Goal: Complete application form: Complete application form

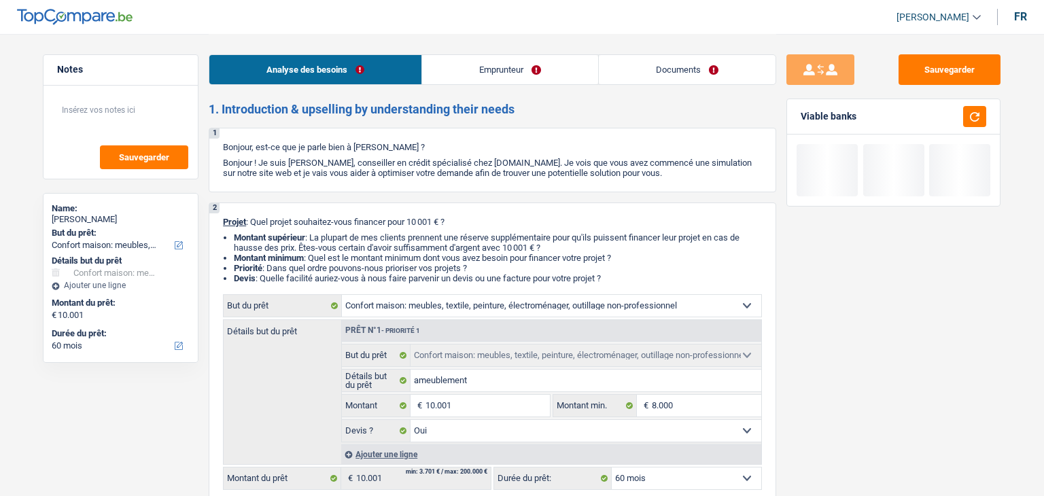
select select "household"
select select "60"
select select "household"
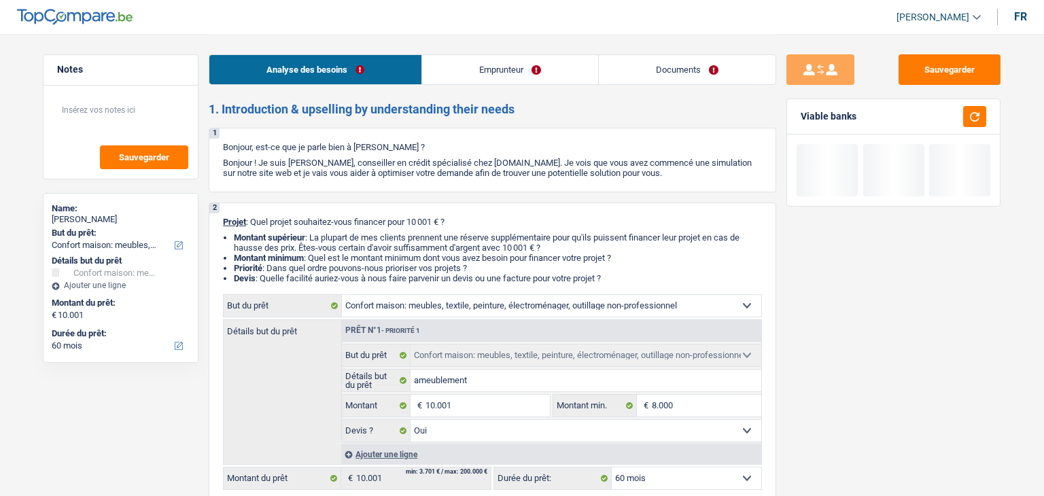
select select "yes"
select select "60"
select select "unemployed"
select select "unemployment"
select select "familyAllowances"
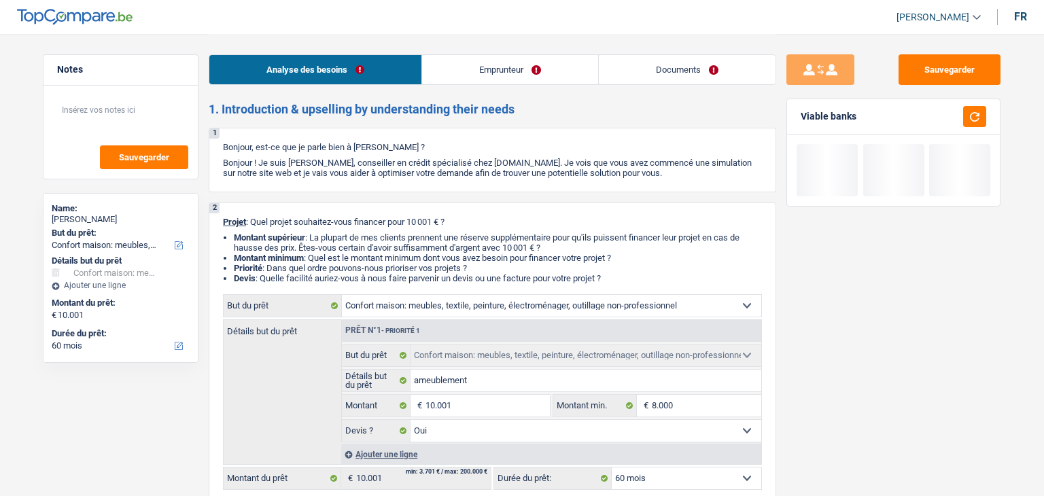
select select "ownerWithMortgage"
select select "mortgage"
select select "300"
select select "household"
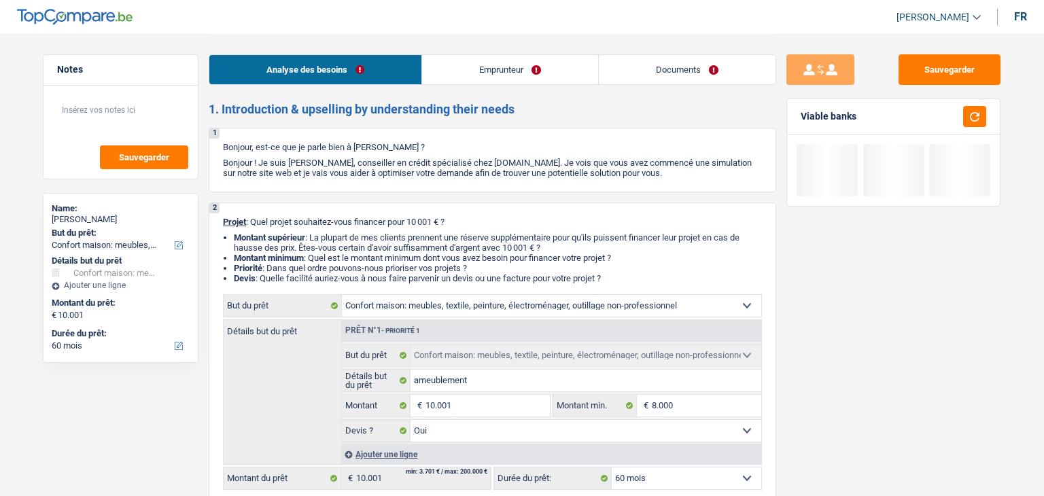
select select "yes"
select select "60"
select select "unemployed"
select select "unemployment"
select select "familyAllowances"
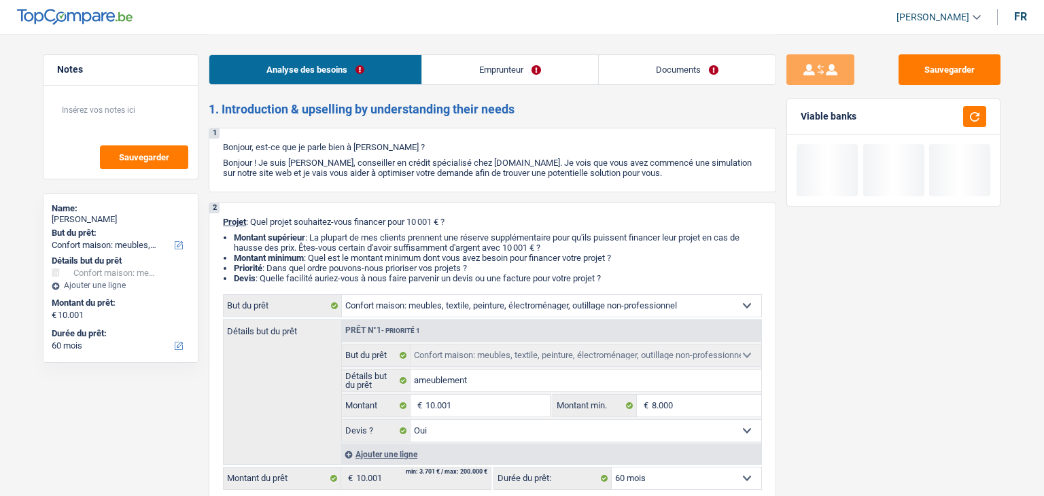
select select "fgtb"
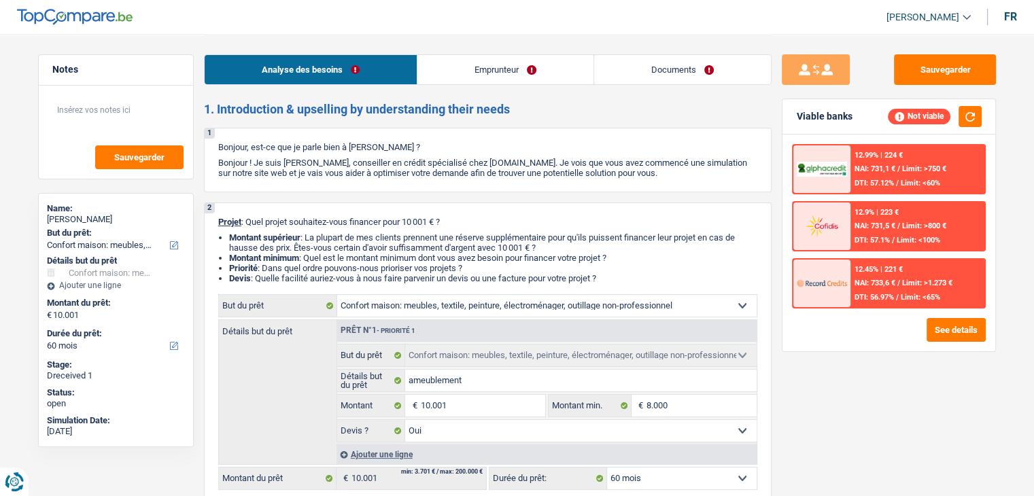
click at [514, 67] on link "Emprunteur" at bounding box center [506, 69] width 176 height 29
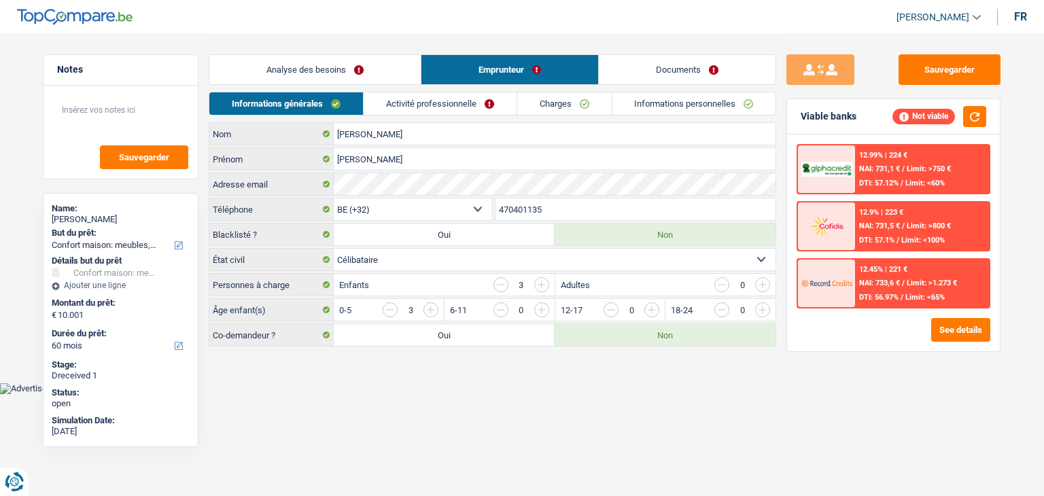
click at [423, 108] on link "Activité professionnelle" at bounding box center [440, 103] width 153 height 22
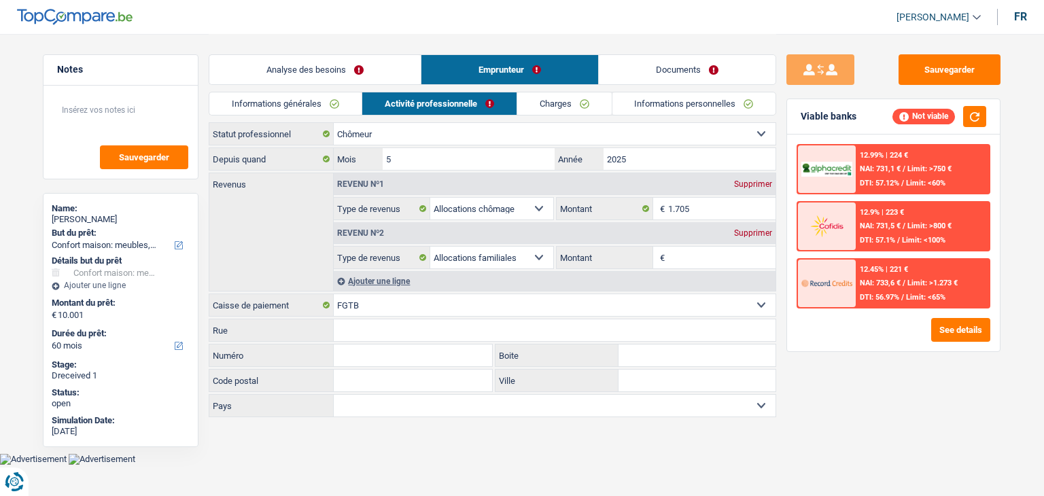
click at [306, 104] on link "Informations générales" at bounding box center [285, 103] width 152 height 22
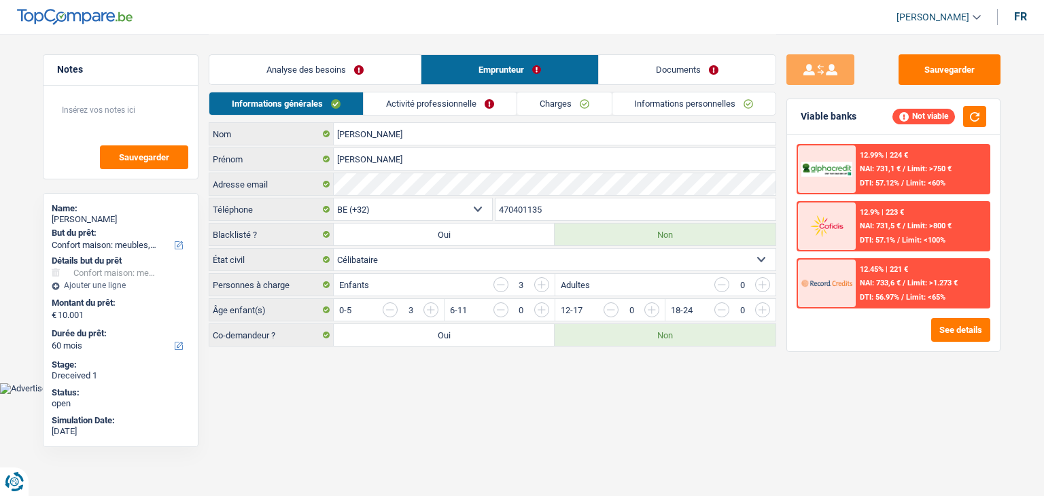
click at [299, 85] on div "Analyse des besoins Emprunteur Documents" at bounding box center [493, 63] width 568 height 58
click at [299, 77] on link "Analyse des besoins" at bounding box center [314, 69] width 211 height 29
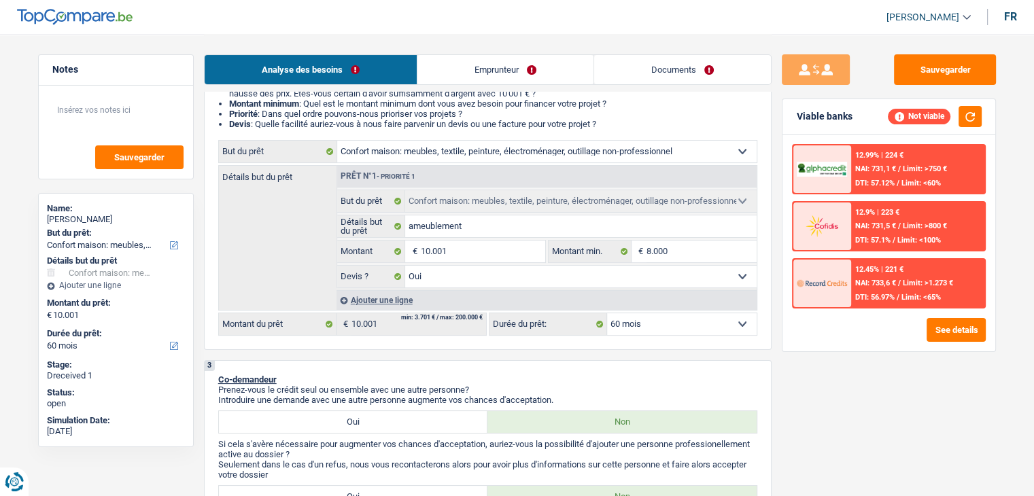
scroll to position [340, 0]
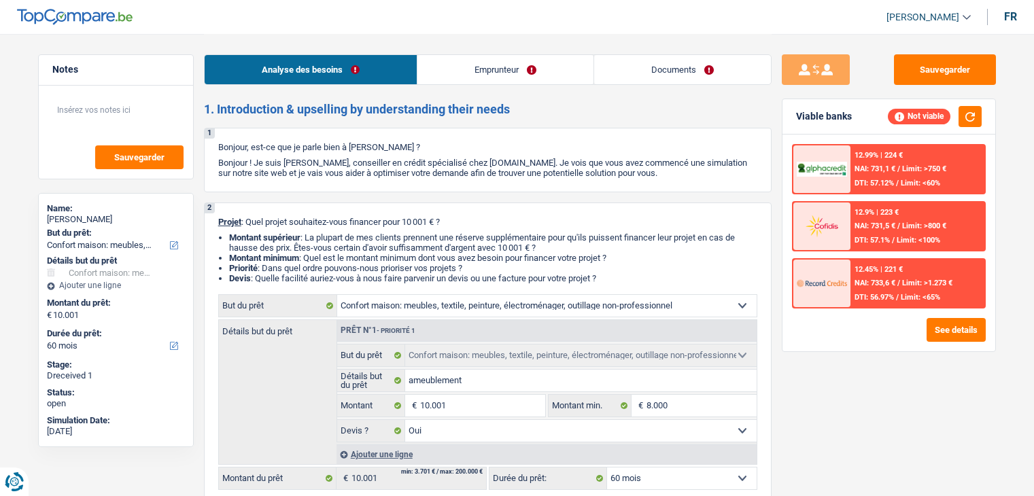
select select "household"
select select "60"
select select "household"
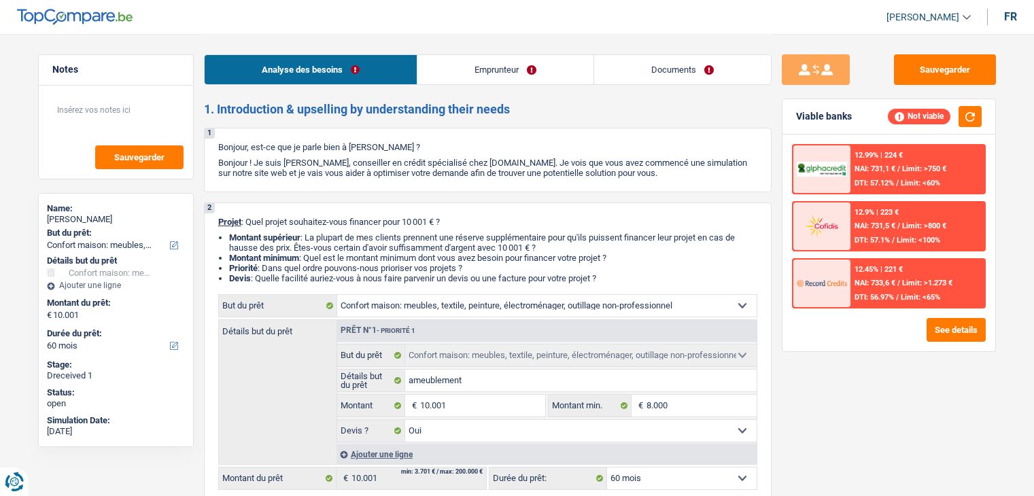
select select "yes"
select select "60"
select select "unemployed"
select select "unemployment"
select select "familyAllowances"
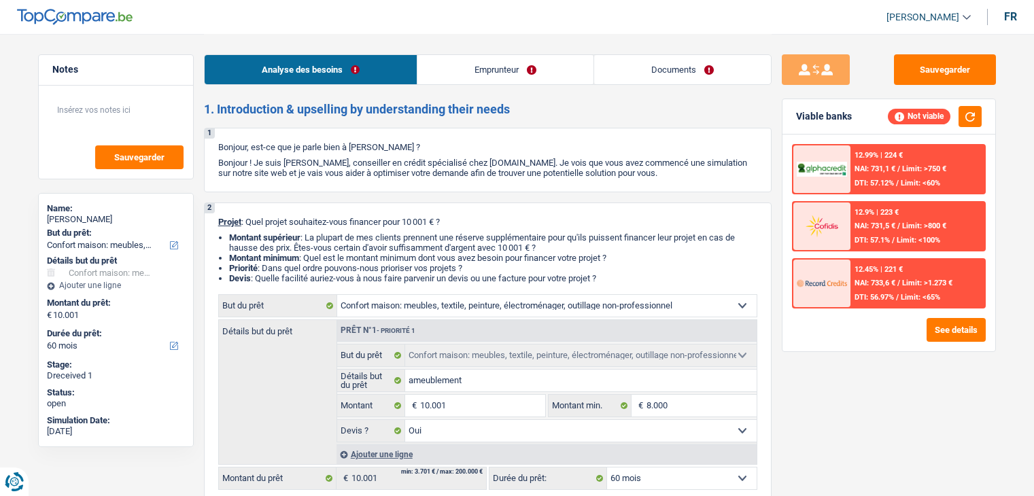
select select "ownerWithMortgage"
select select "mortgage"
select select "300"
select select "household"
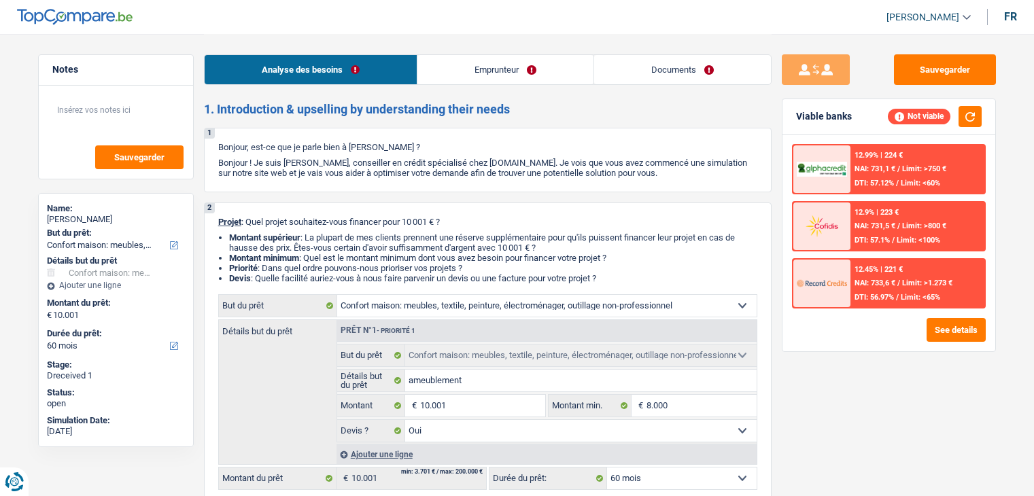
select select "yes"
select select "60"
click at [876, 173] on div "12.99% | 224 € NAI: 731,1 € / Limit: >750 € DTI: 57.12% / Limit: <60%" at bounding box center [918, 170] width 134 height 48
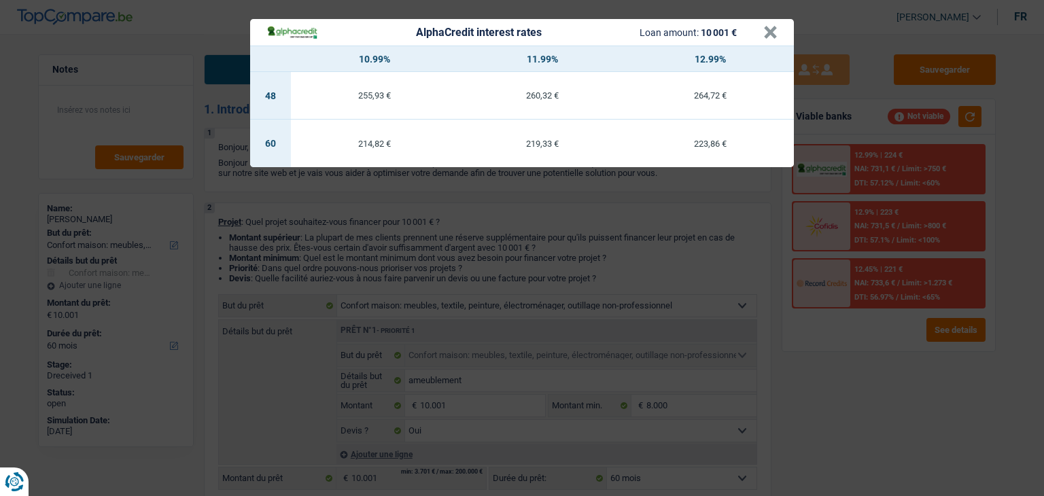
click at [797, 358] on div "AlphaCredit interest rates Loan amount: 10 001 € × 10.99% 11.99% 12.99% 48 255,…" at bounding box center [522, 248] width 1044 height 496
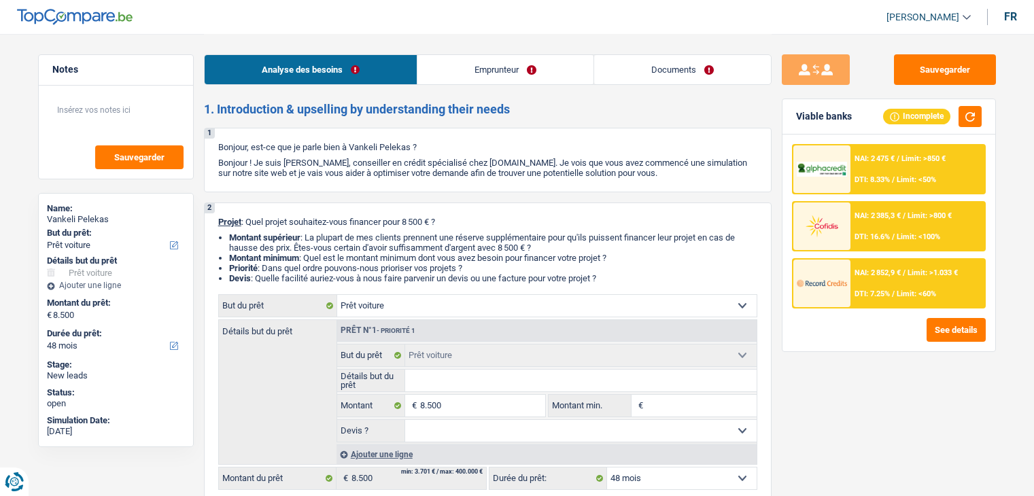
select select "car"
select select "48"
select select "car"
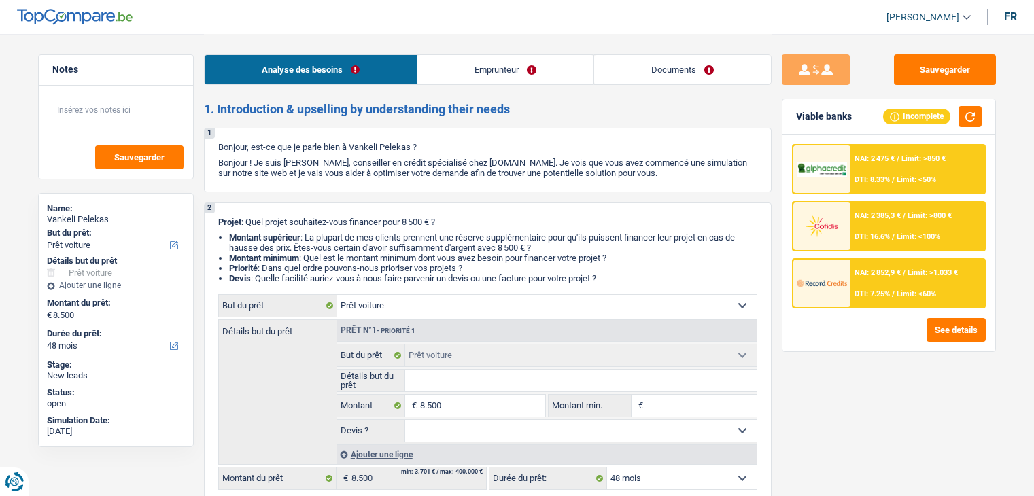
select select "48"
select select "privateEmployee"
select select "netSalary"
select select "mealVouchers"
select select "liveWithParents"
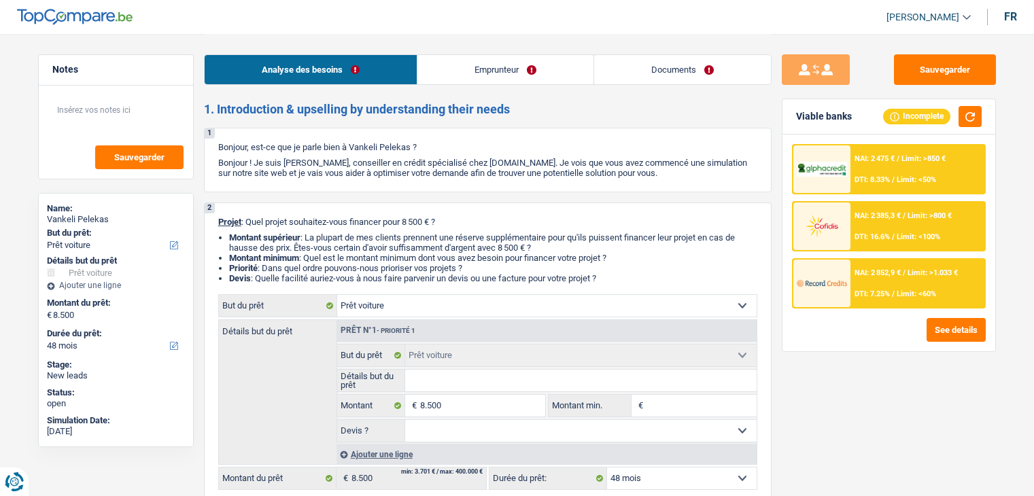
select select "car"
select select "48"
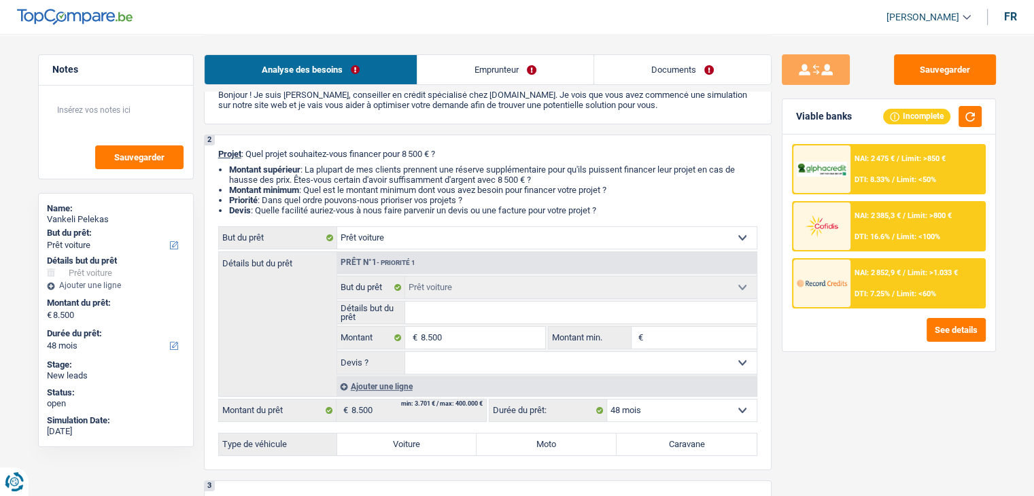
drag, startPoint x: 607, startPoint y: 215, endPoint x: 290, endPoint y: 177, distance: 318.4
click at [291, 177] on div "2 Projet : Quel projet souhaitez-vous financer pour 8 500 € ? Montant supérieur…" at bounding box center [488, 303] width 568 height 336
click at [470, 194] on li "Montant minimum : Quel est le montant minimum dont vous avez besoin pour financ…" at bounding box center [493, 190] width 528 height 10
click at [528, 170] on li "Montant supérieur : La plupart de mes clients prennent une réserve supplémentai…" at bounding box center [493, 175] width 528 height 20
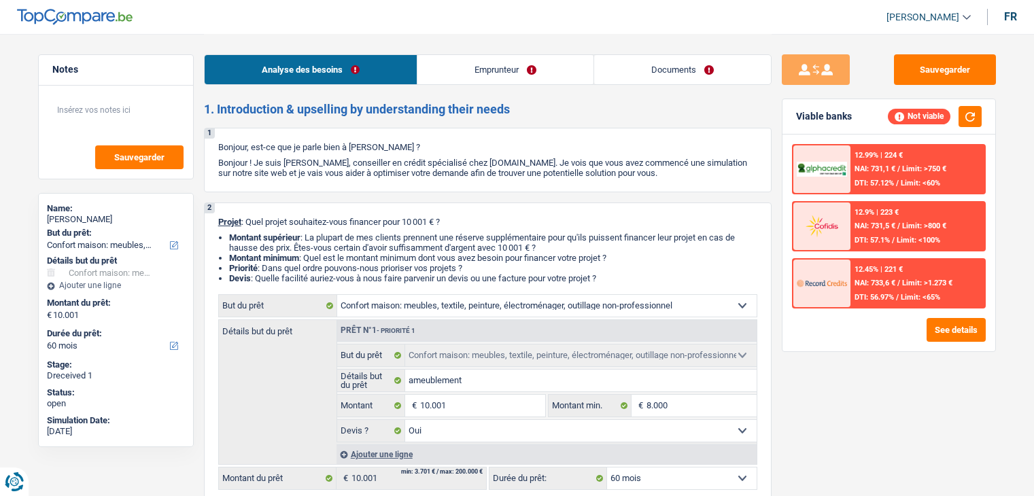
select select "household"
select select "60"
select select "household"
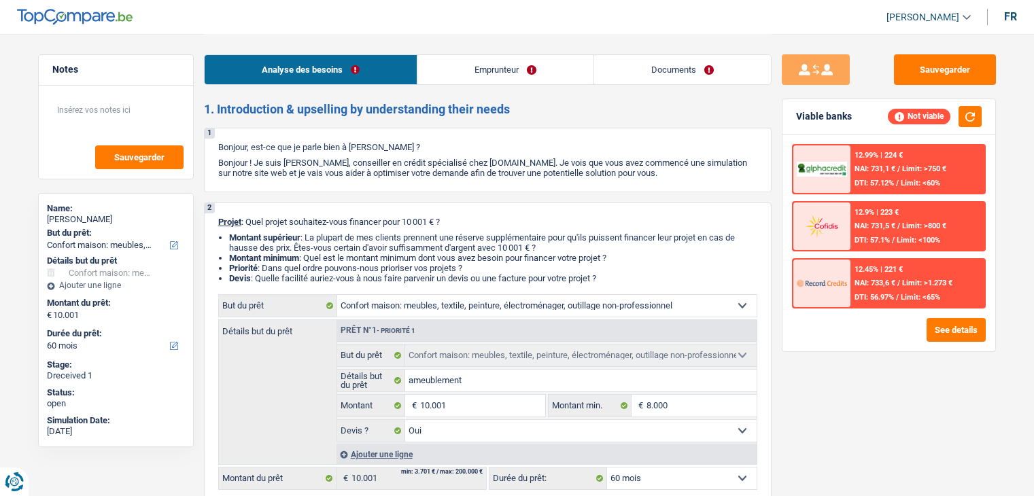
select select "yes"
select select "60"
select select "unemployed"
select select "unemployment"
select select "familyAllowances"
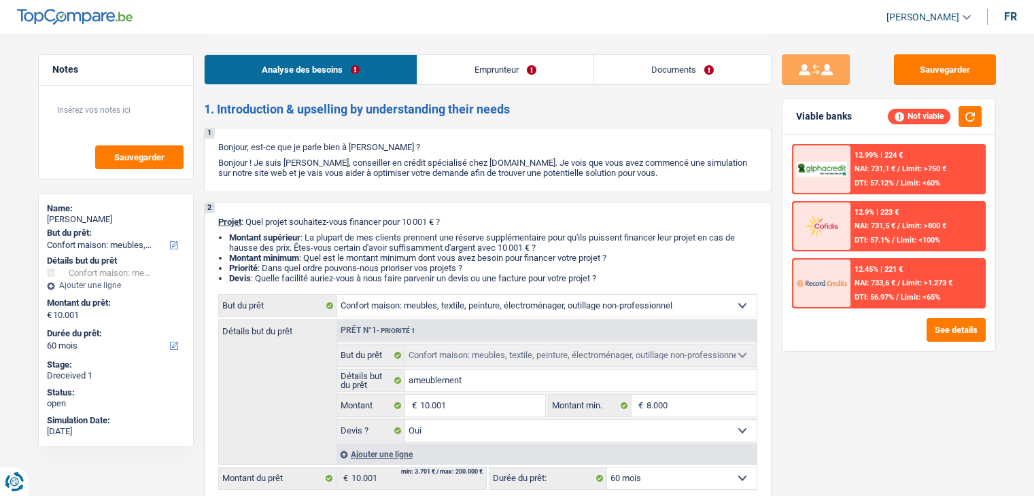
select select "ownerWithMortgage"
select select "mortgage"
select select "300"
select select "household"
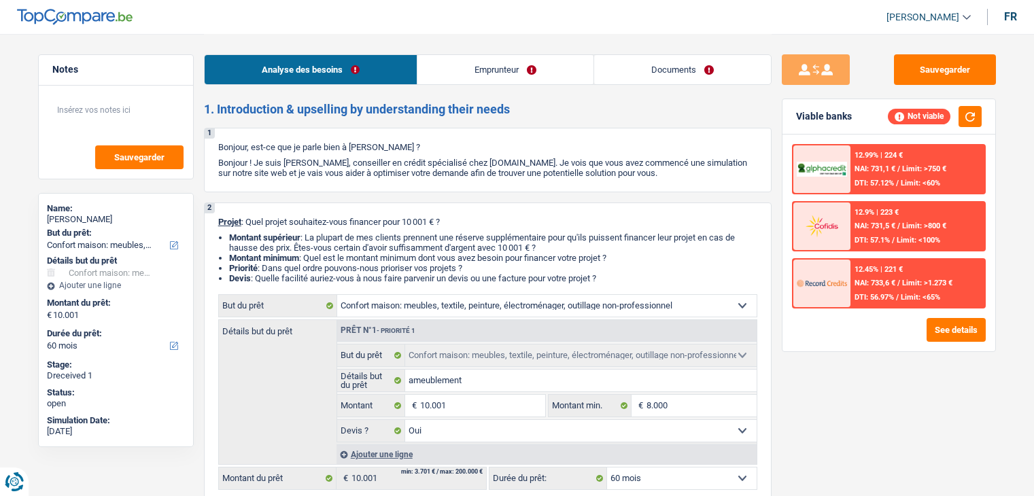
select select "yes"
select select "60"
click at [452, 77] on link "Emprunteur" at bounding box center [506, 69] width 176 height 29
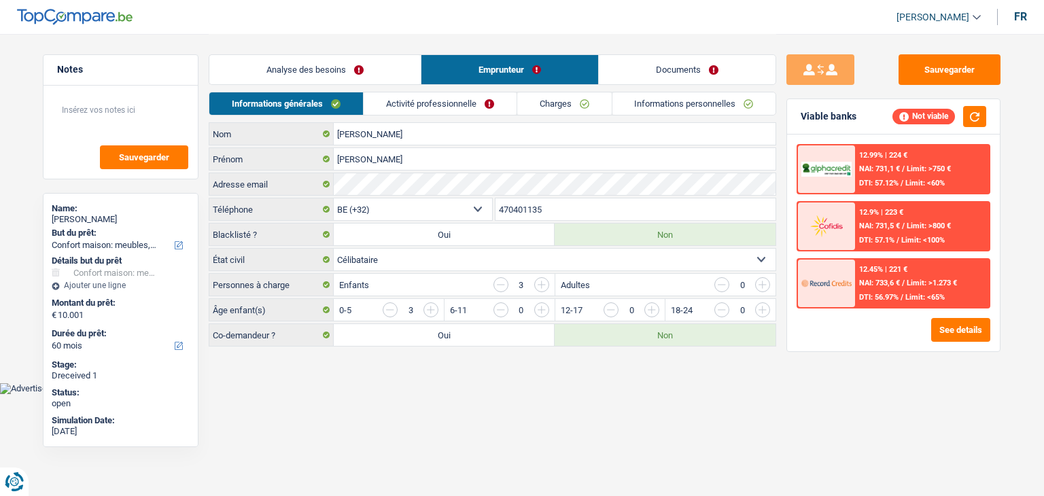
click at [442, 102] on link "Activité professionnelle" at bounding box center [440, 103] width 153 height 22
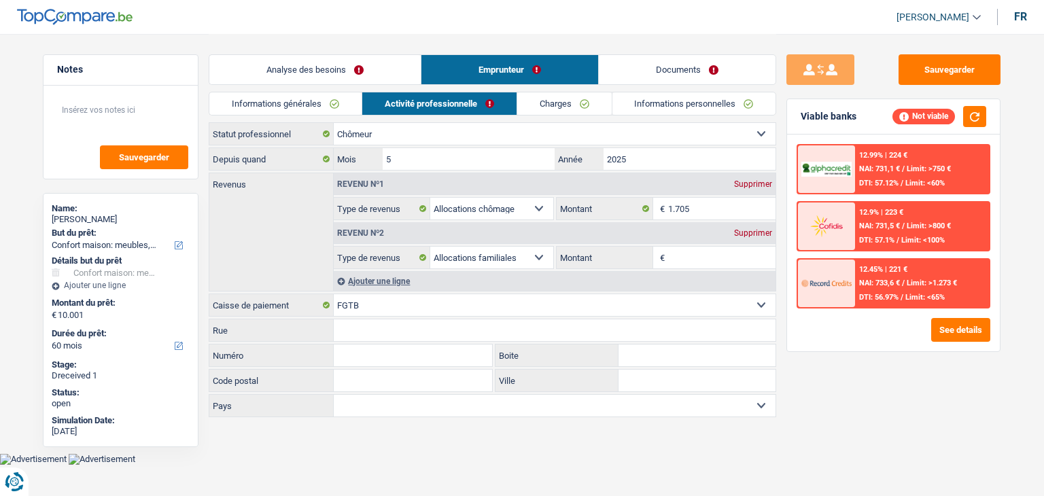
click at [273, 109] on link "Informations générales" at bounding box center [285, 103] width 152 height 22
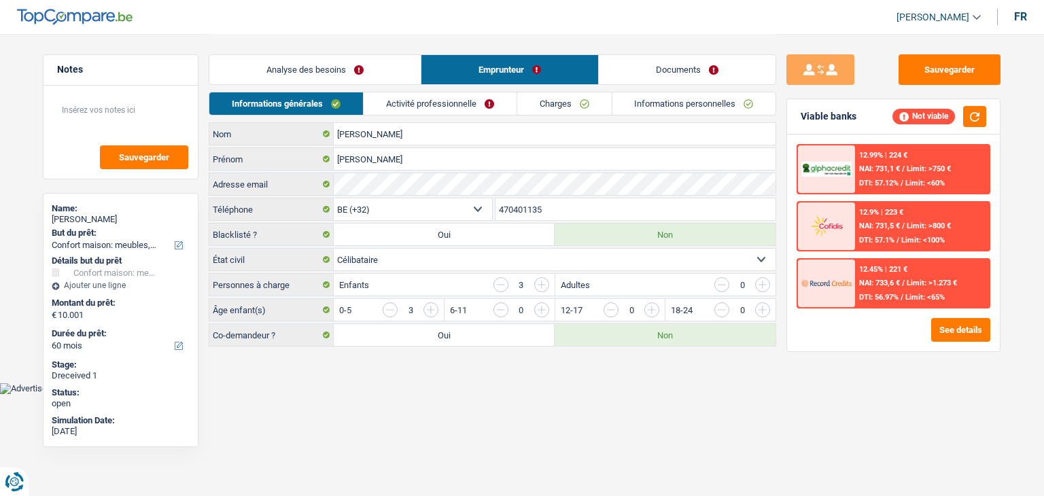
click at [282, 77] on link "Analyse des besoins" at bounding box center [314, 69] width 211 height 29
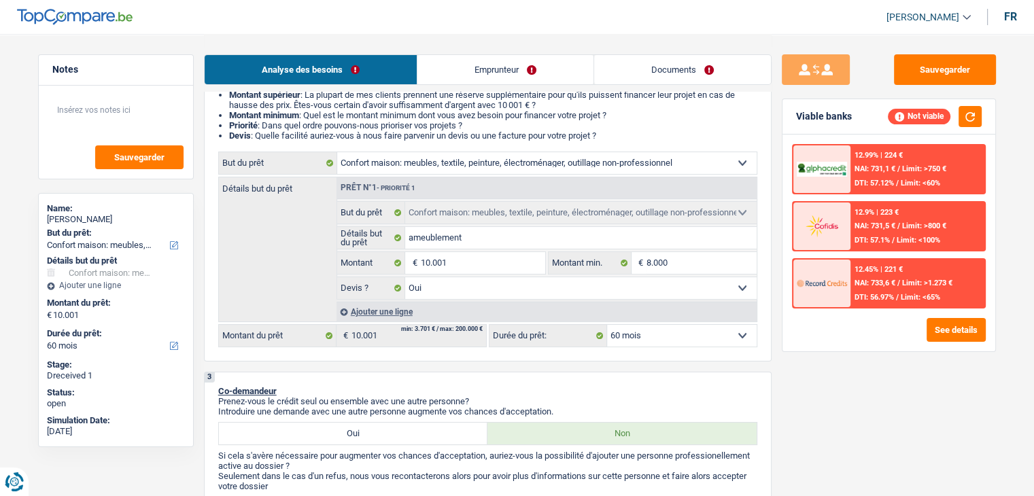
scroll to position [136, 0]
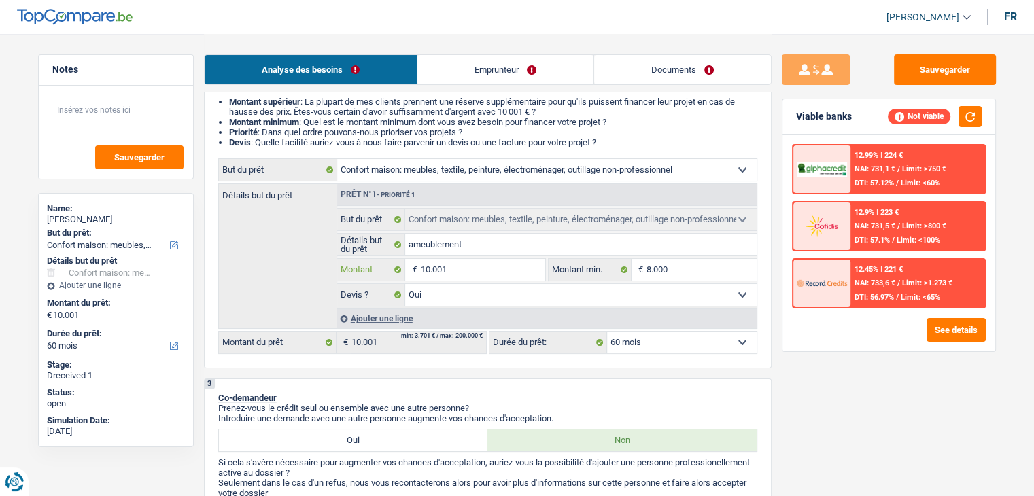
click at [457, 267] on input "10.001" at bounding box center [482, 270] width 124 height 22
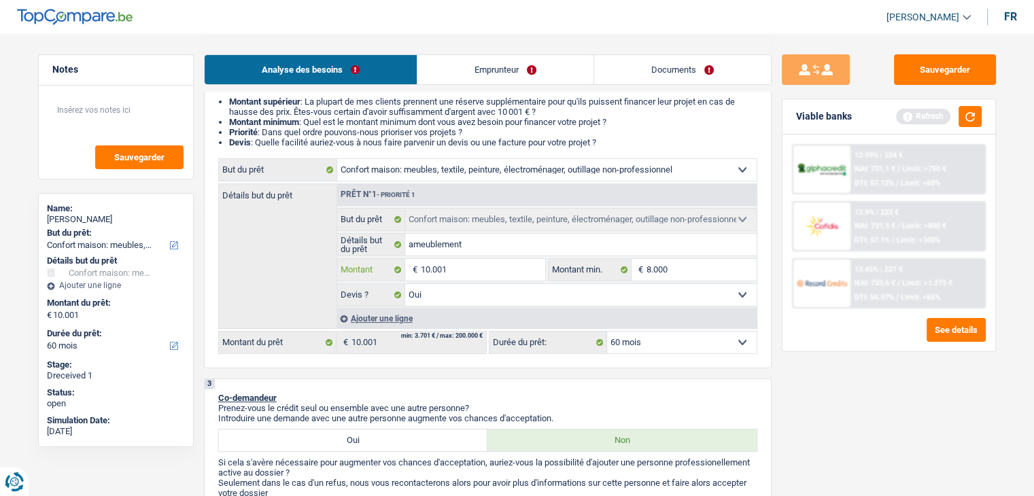
type input "1.000"
type input "100"
type input "10"
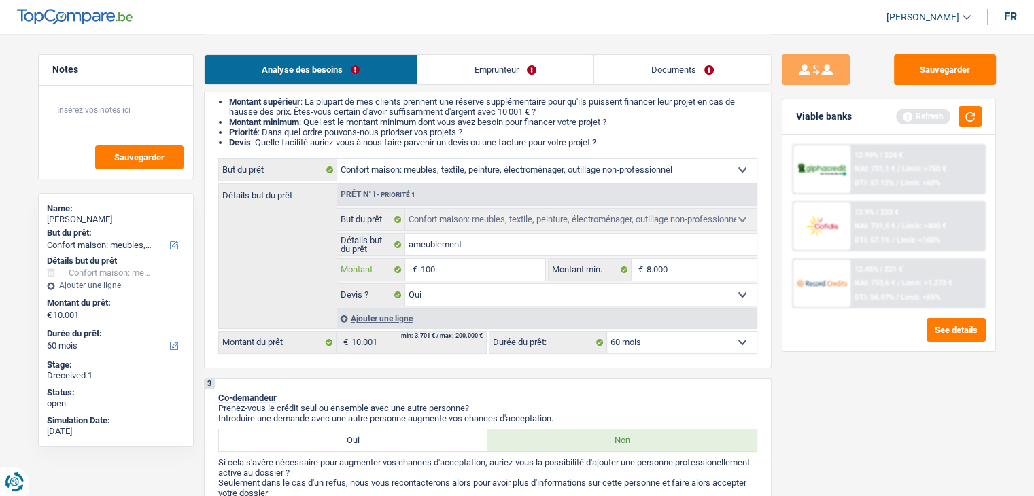
type input "10"
type input "1"
type input "5"
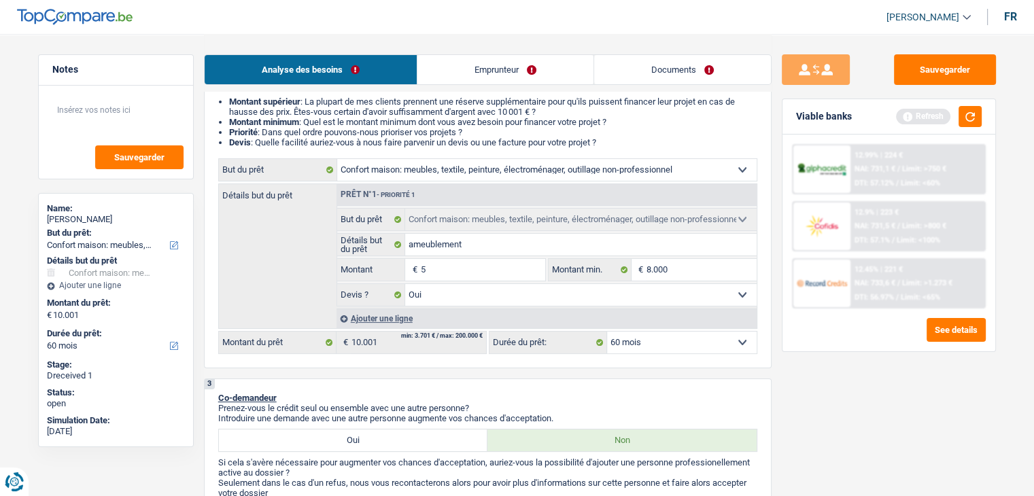
type input "50"
type input "500"
type input "5.001"
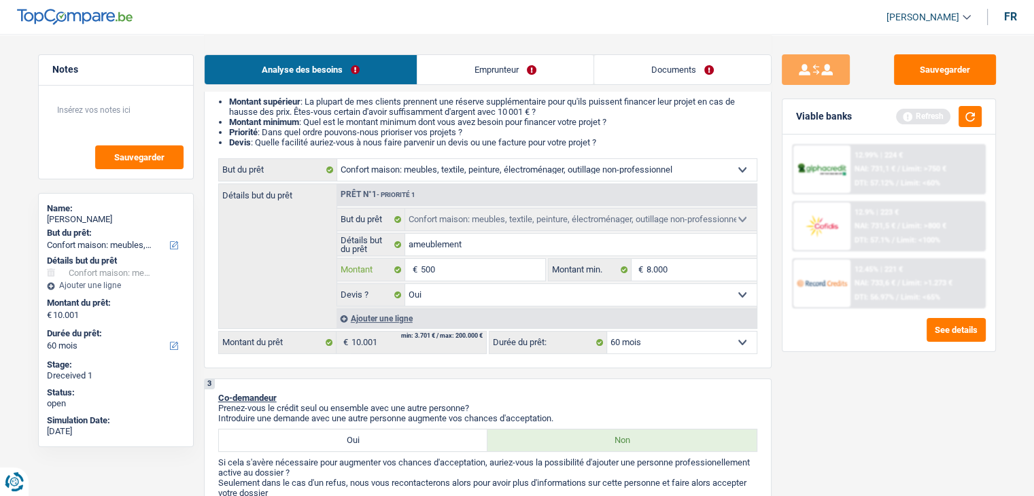
type input "5.001"
select select "36"
type input "5.001"
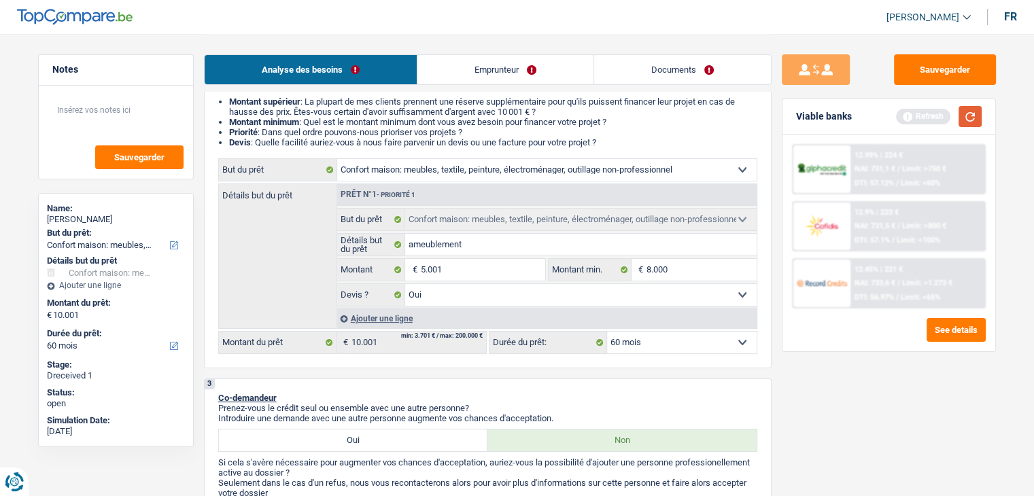
select select "36"
type input "5.001"
select select "36"
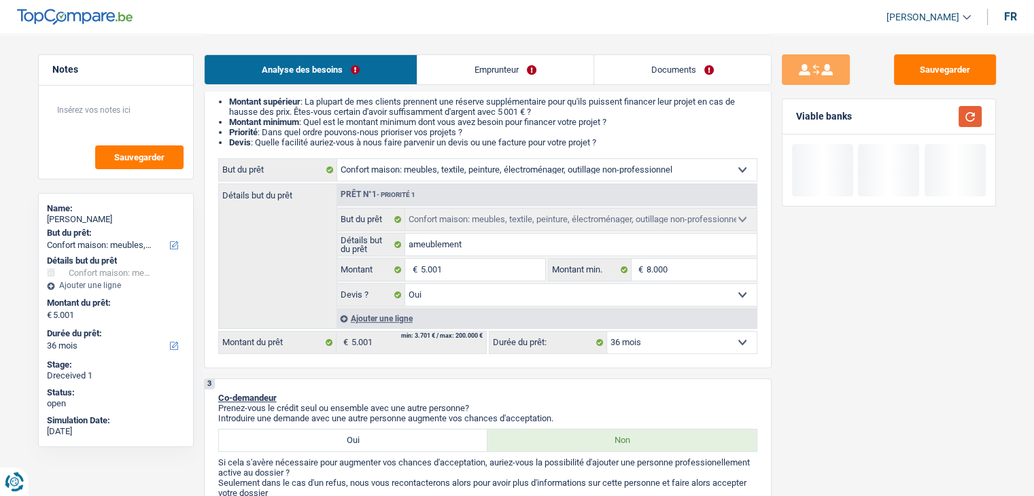
click at [964, 114] on button "button" at bounding box center [970, 116] width 23 height 21
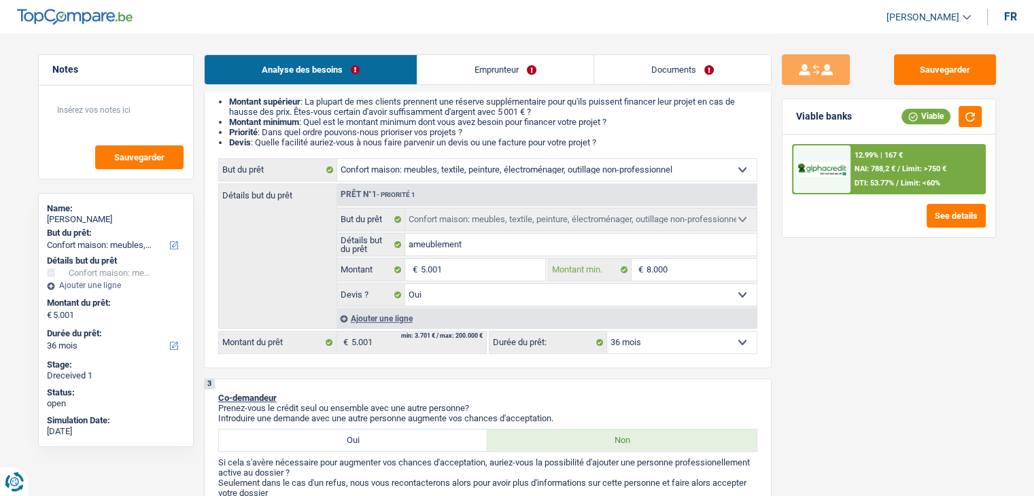
click at [673, 276] on input "8.000" at bounding box center [702, 270] width 110 height 22
type input "800"
type input "80"
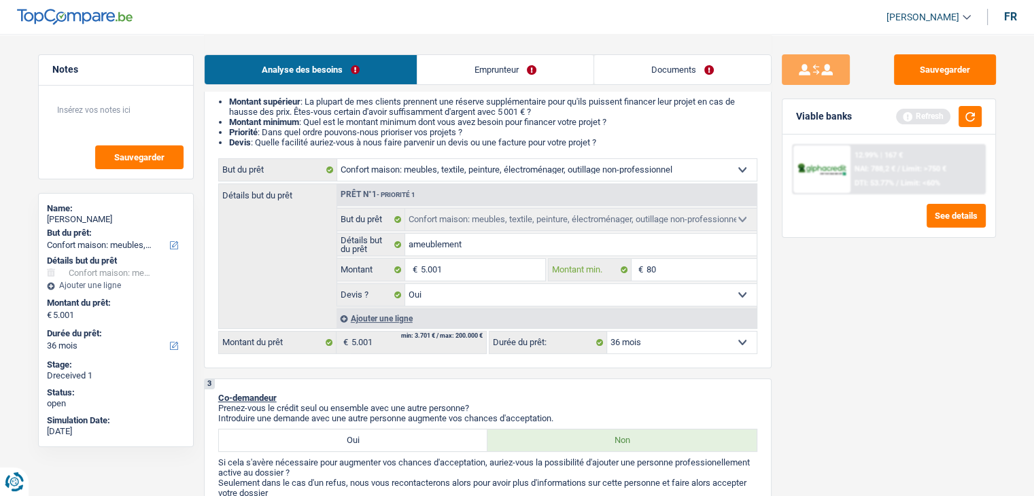
type input "8"
click at [457, 265] on input "5.001" at bounding box center [482, 270] width 124 height 22
type input "500"
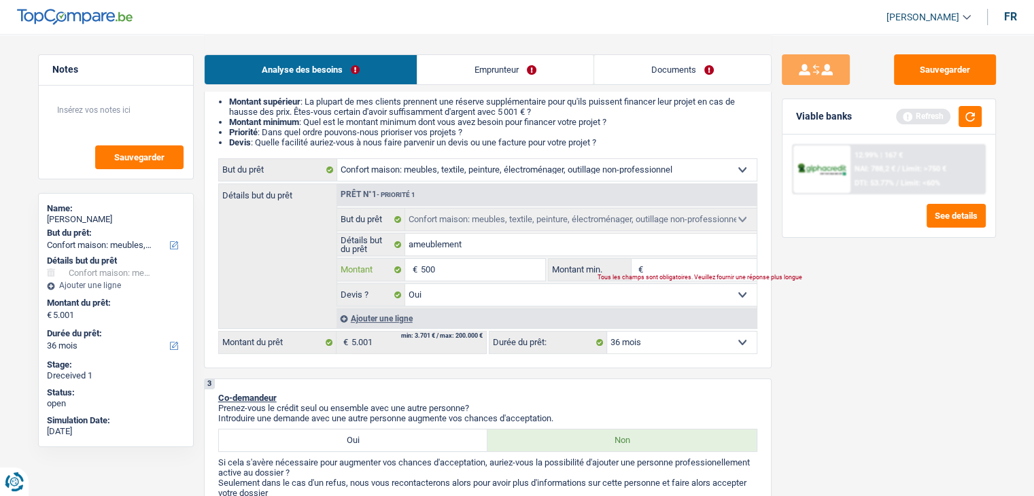
type input "50"
type input "5"
type input "6"
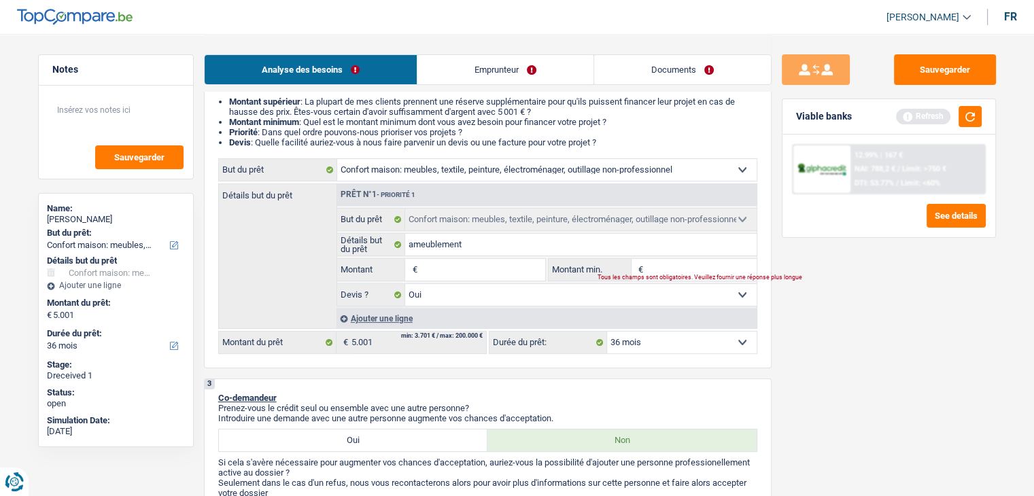
type input "6"
type input "60"
type input "600"
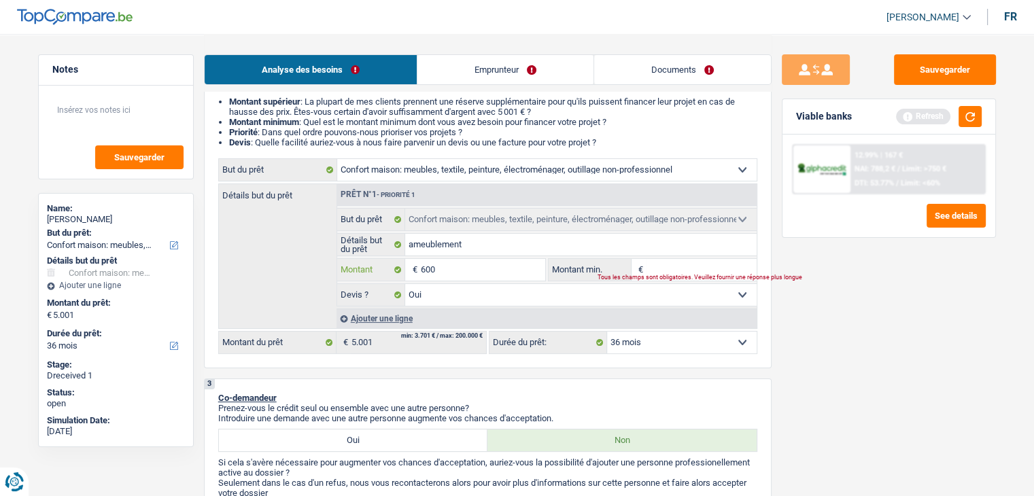
type input "6.000"
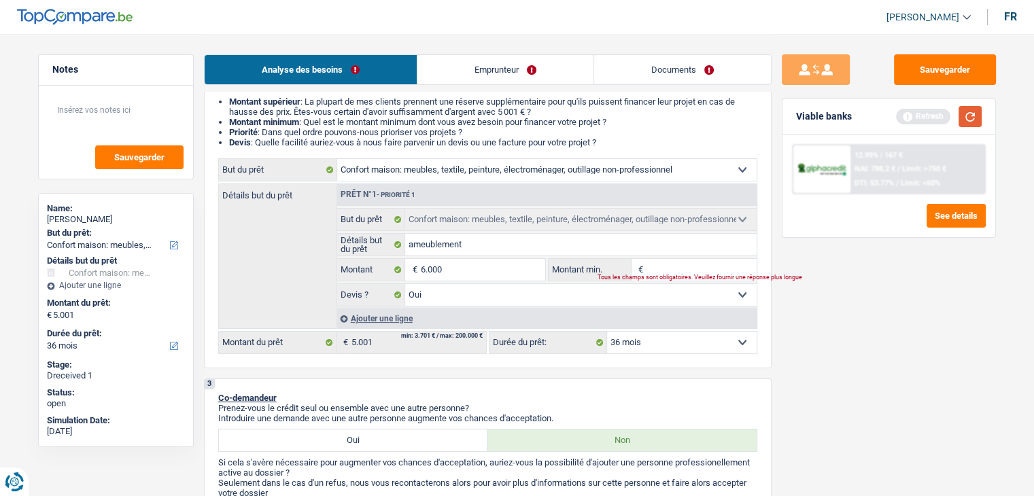
type input "6.000"
click at [960, 112] on button "button" at bounding box center [970, 116] width 23 height 21
select select "42"
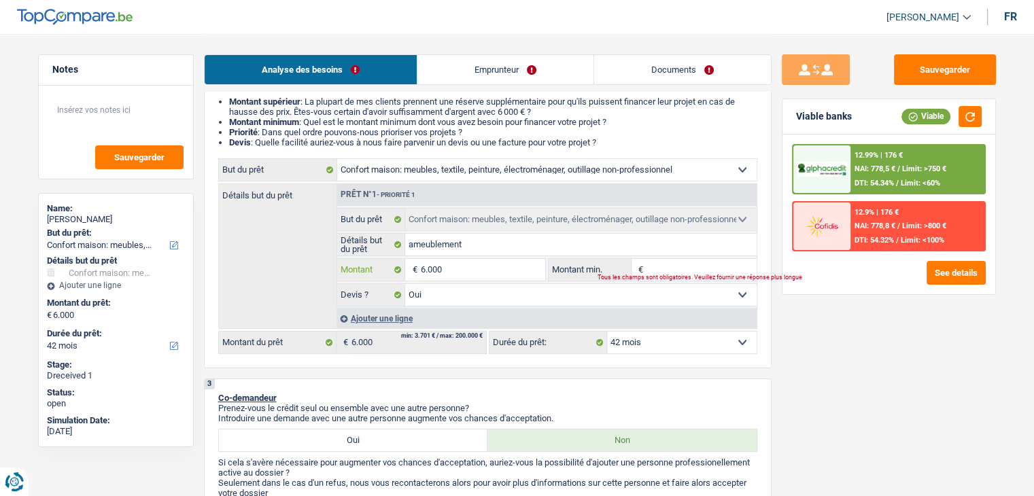
click at [514, 268] on input "6.000" at bounding box center [482, 270] width 124 height 22
type input "600"
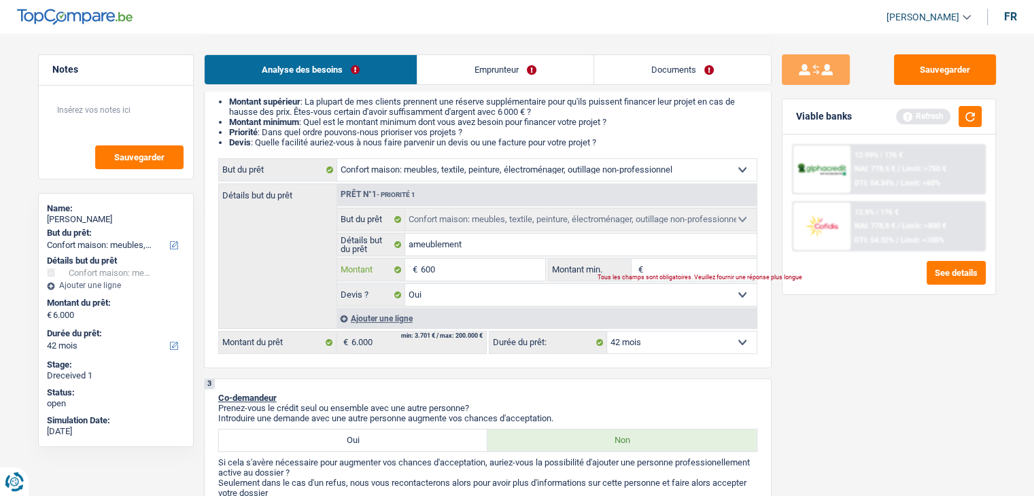
type input "60"
type input "6"
type input "8"
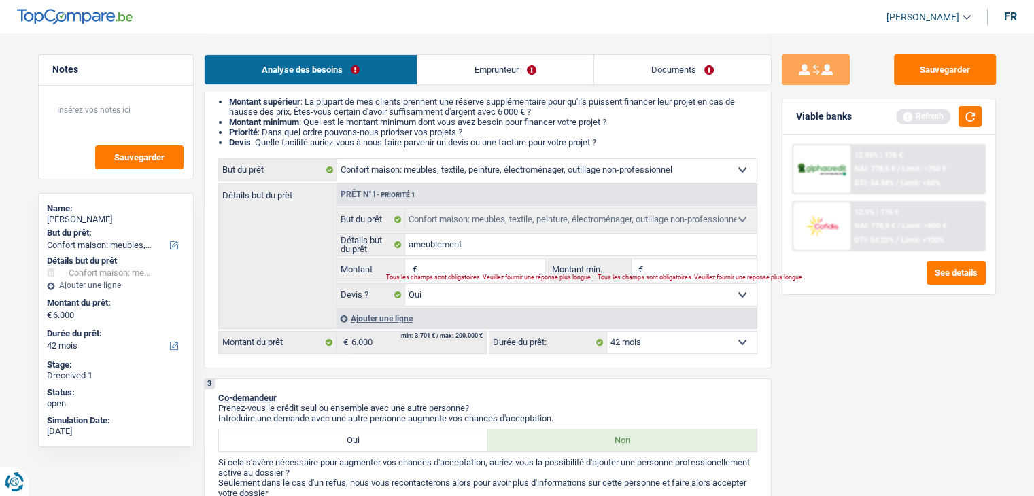
type input "8"
type input "80"
type input "800"
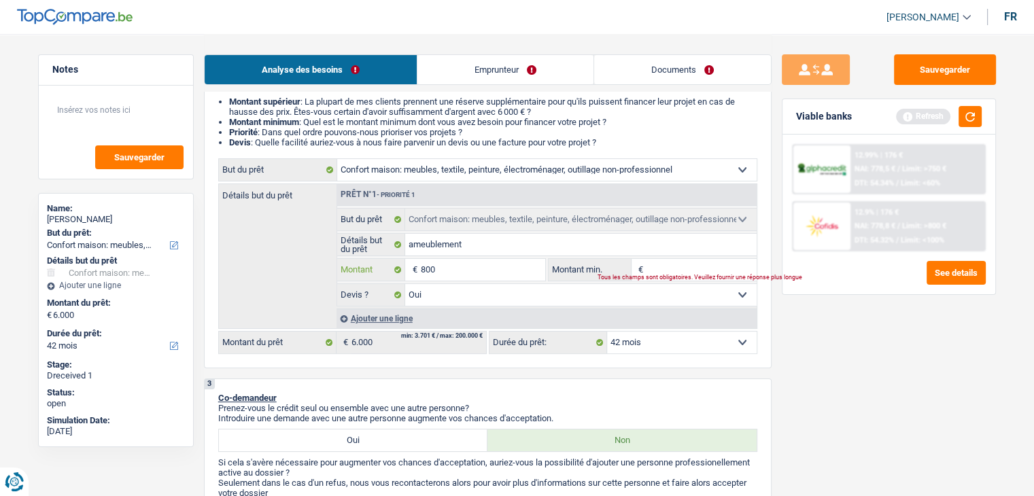
type input "8.000"
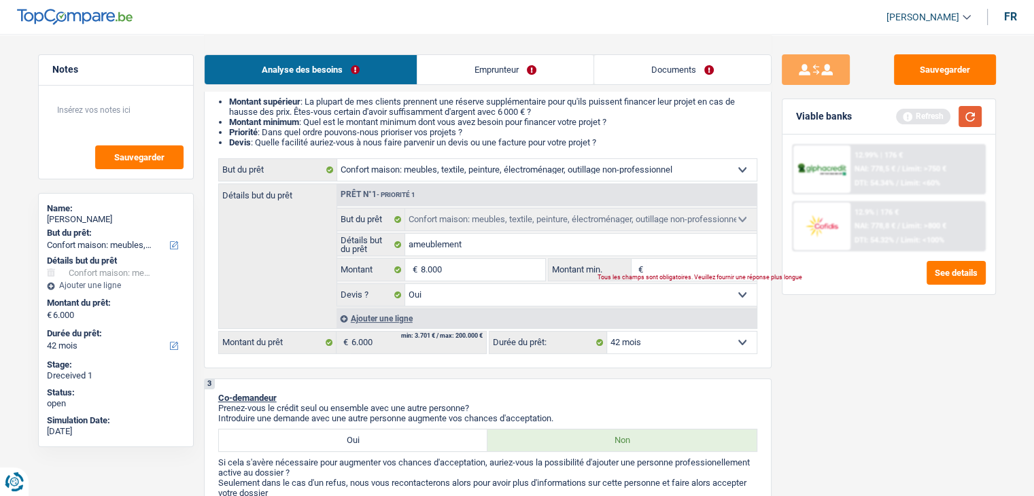
type input "8.000"
click at [966, 113] on button "button" at bounding box center [970, 116] width 23 height 21
select select "48"
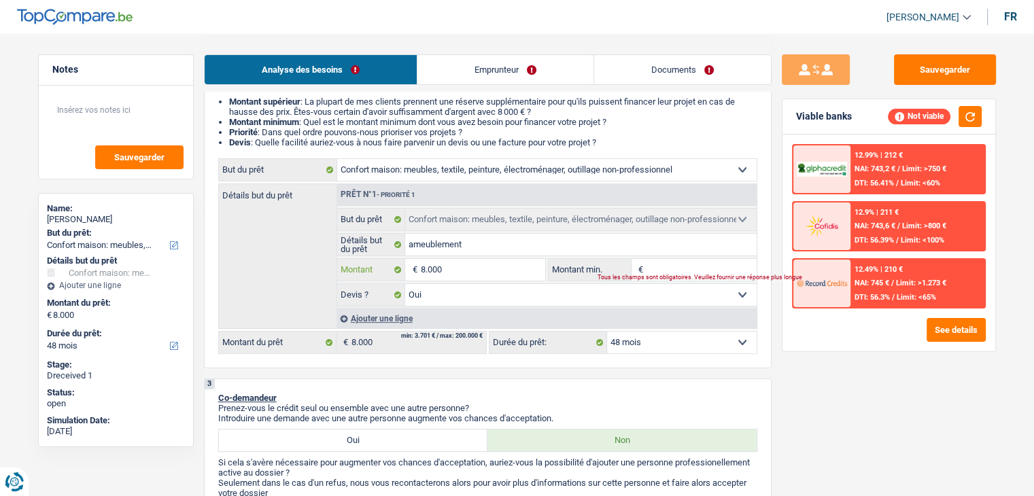
click at [503, 265] on input "8.000" at bounding box center [482, 270] width 124 height 22
type input "800"
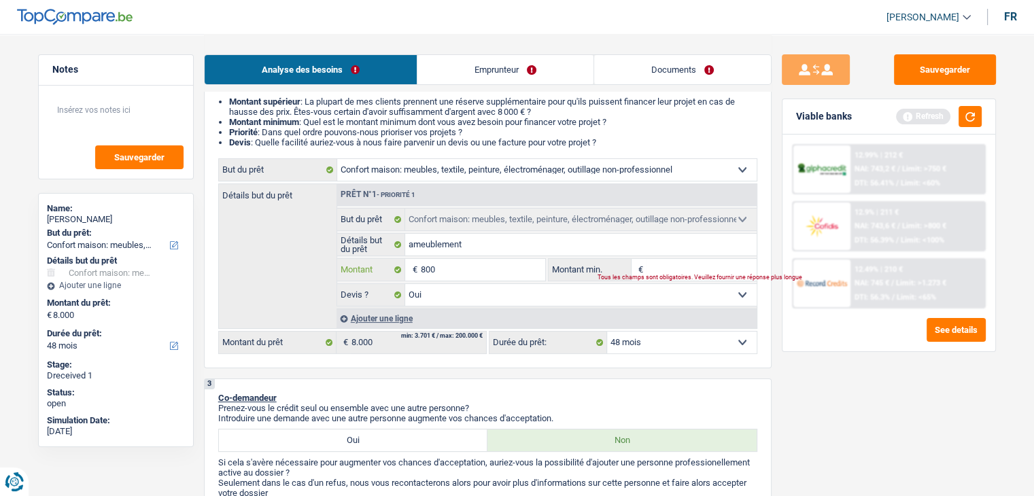
type input "80"
type input "8"
type input "6"
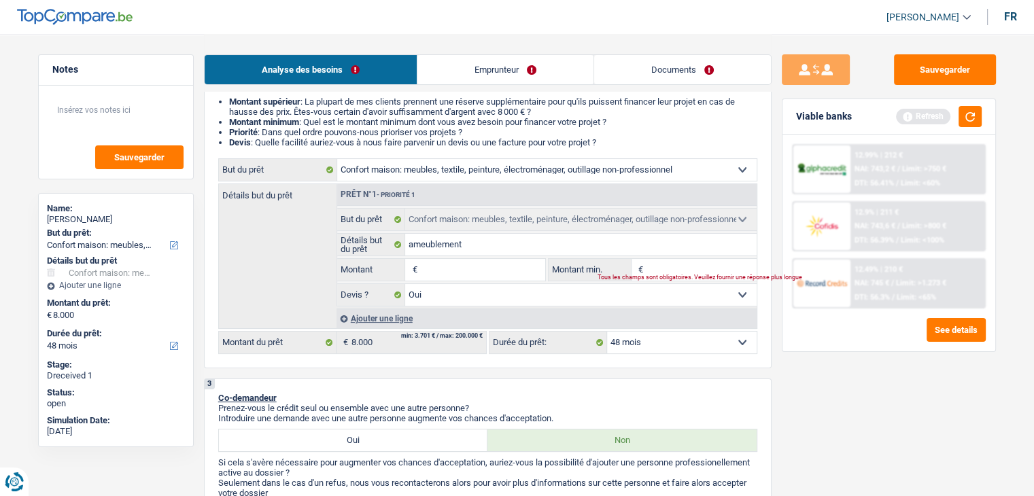
type input "6"
type input "60"
type input "600"
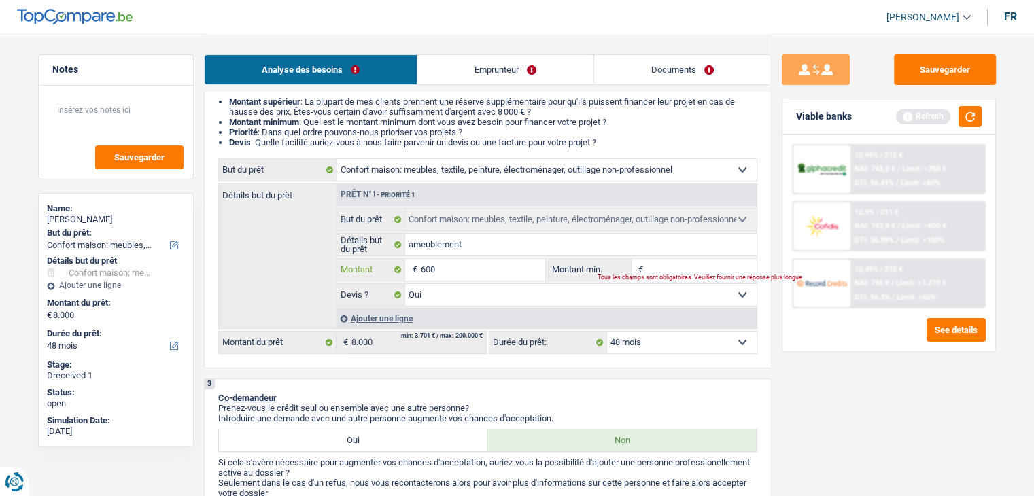
type input "6.000"
select select "42"
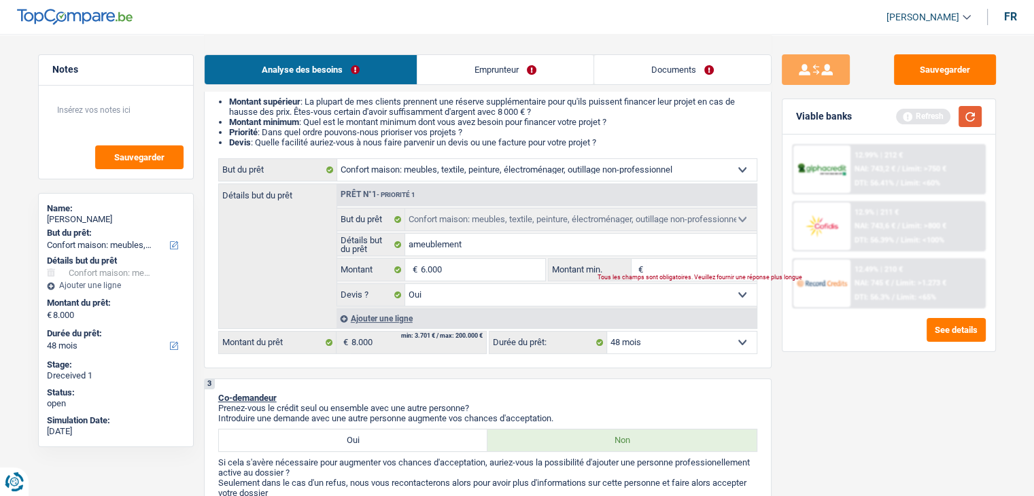
type input "6.000"
select select "42"
type input "6.000"
select select "42"
click at [973, 118] on button "button" at bounding box center [970, 116] width 23 height 21
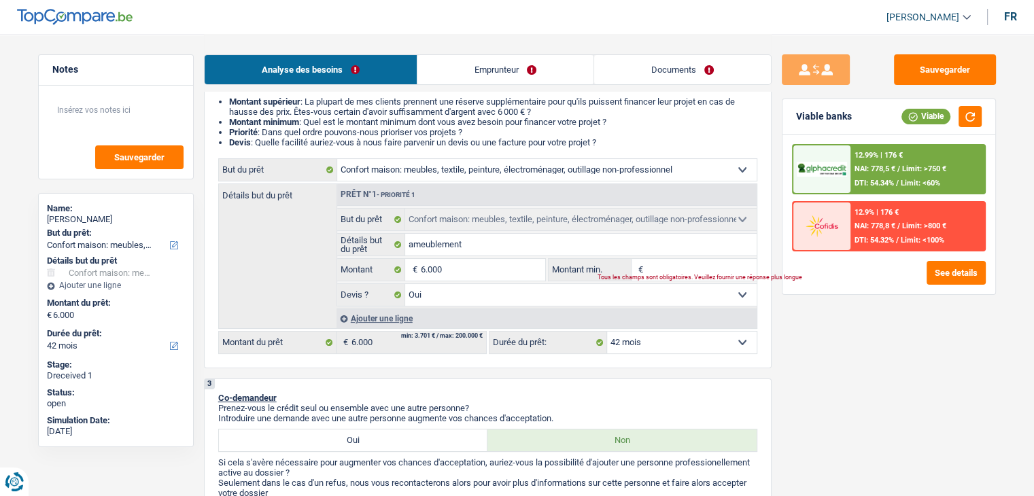
click at [682, 343] on select "12 mois 18 mois 24 mois 30 mois 36 mois 42 mois Sélectionner une option" at bounding box center [682, 343] width 150 height 22
click at [673, 260] on input "Montant min." at bounding box center [702, 270] width 110 height 22
type input "5"
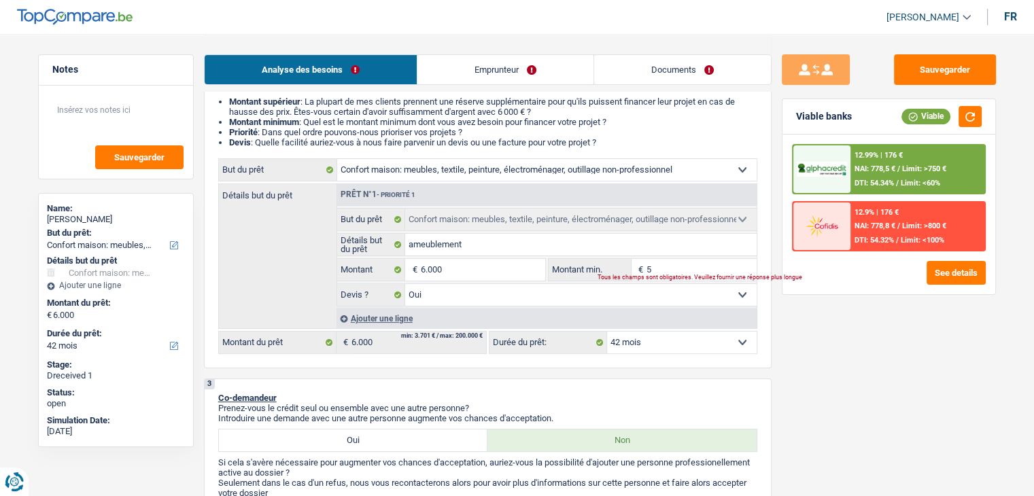
type input "50"
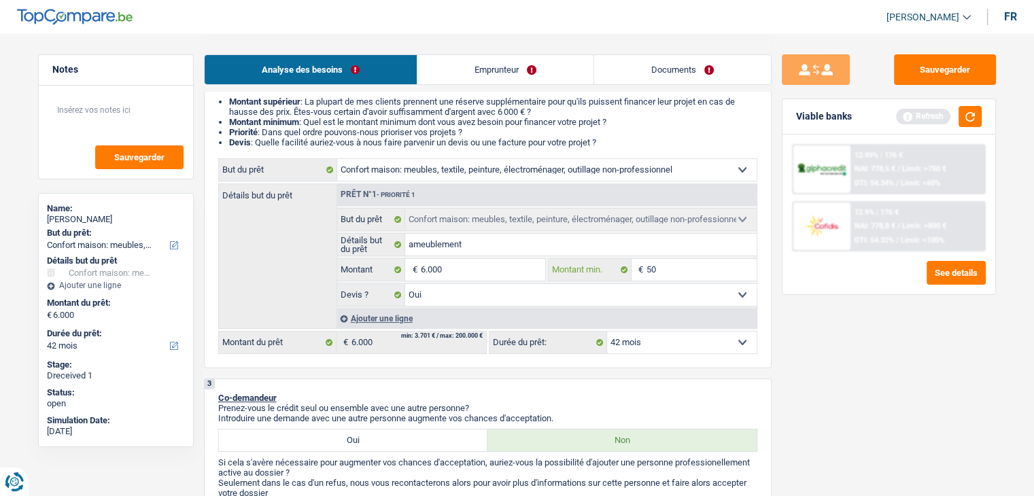
type input "500"
type input "5.000"
type input "500"
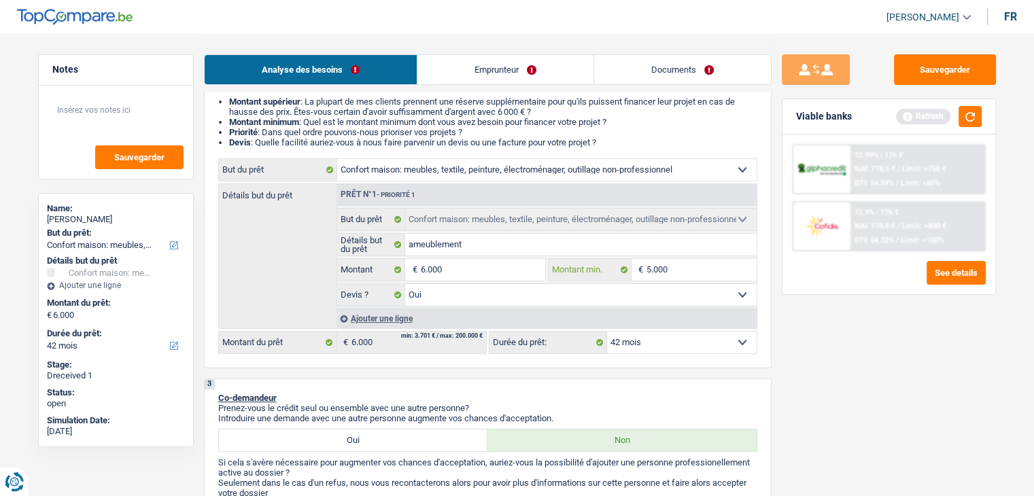
type input "500"
type input "5.001"
drag, startPoint x: 620, startPoint y: 146, endPoint x: 277, endPoint y: 102, distance: 345.6
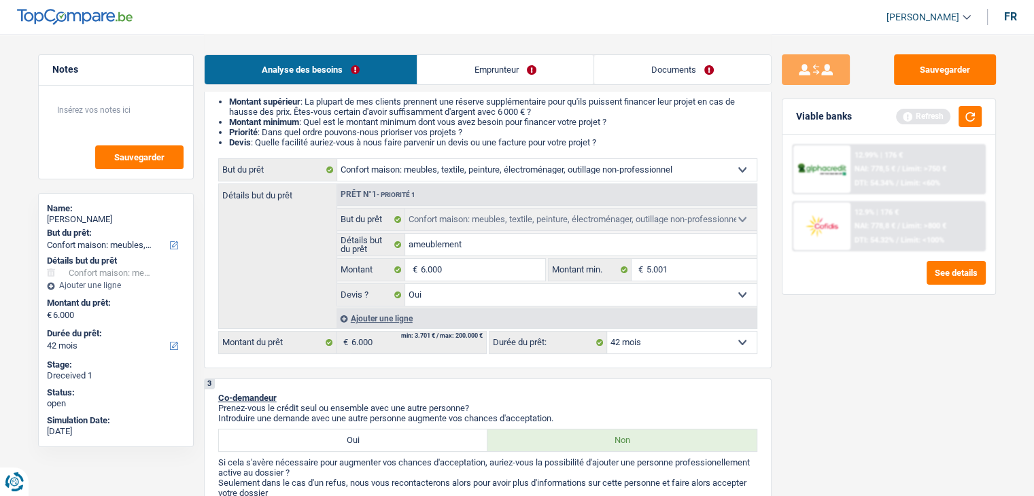
click at [277, 99] on ul "Montant supérieur : La plupart de mes clients prennent une réserve supplémentai…" at bounding box center [487, 122] width 539 height 51
click at [971, 112] on button "button" at bounding box center [970, 116] width 23 height 21
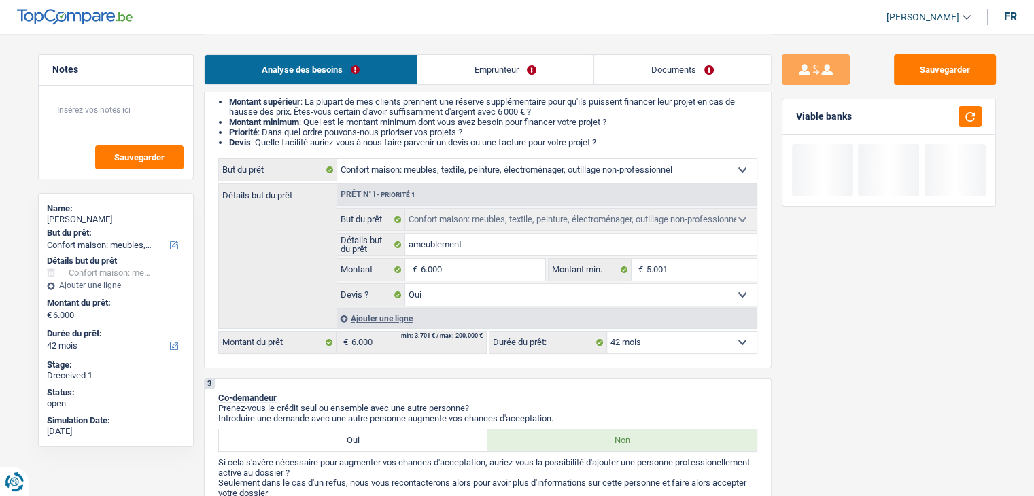
click at [679, 126] on ul "Montant supérieur : La plupart de mes clients prennent une réserve supplémentai…" at bounding box center [487, 122] width 539 height 51
click at [623, 109] on li "Montant supérieur : La plupart de mes clients prennent une réserve supplémentai…" at bounding box center [493, 107] width 528 height 20
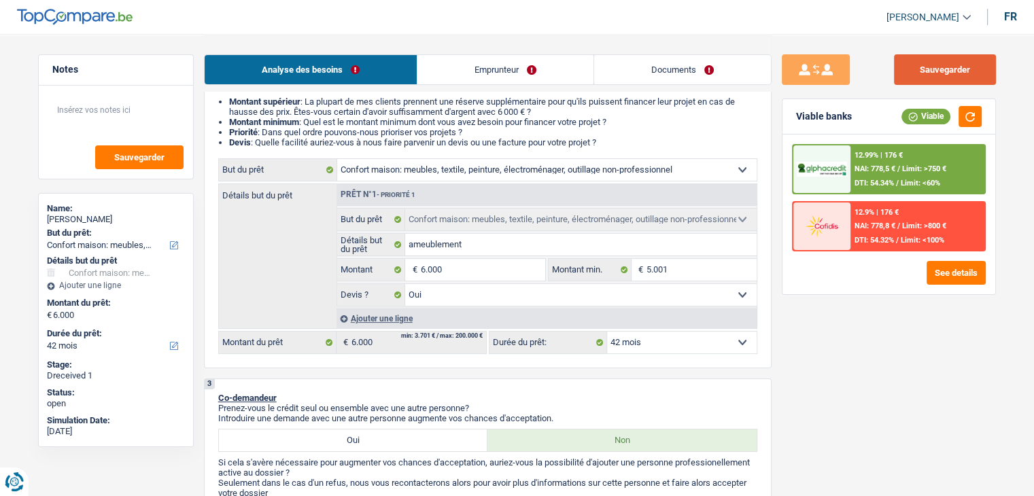
click at [951, 64] on button "Sauvegarder" at bounding box center [945, 69] width 102 height 31
drag, startPoint x: 612, startPoint y: 147, endPoint x: 224, endPoint y: 103, distance: 390.7
click at [224, 103] on ul "Montant supérieur : La plupart de mes clients prennent une réserve supplémentai…" at bounding box center [487, 122] width 539 height 51
drag, startPoint x: 224, startPoint y: 103, endPoint x: 232, endPoint y: 96, distance: 11.1
click at [223, 103] on ul "Montant supérieur : La plupart de mes clients prennent une réserve supplémentai…" at bounding box center [487, 122] width 539 height 51
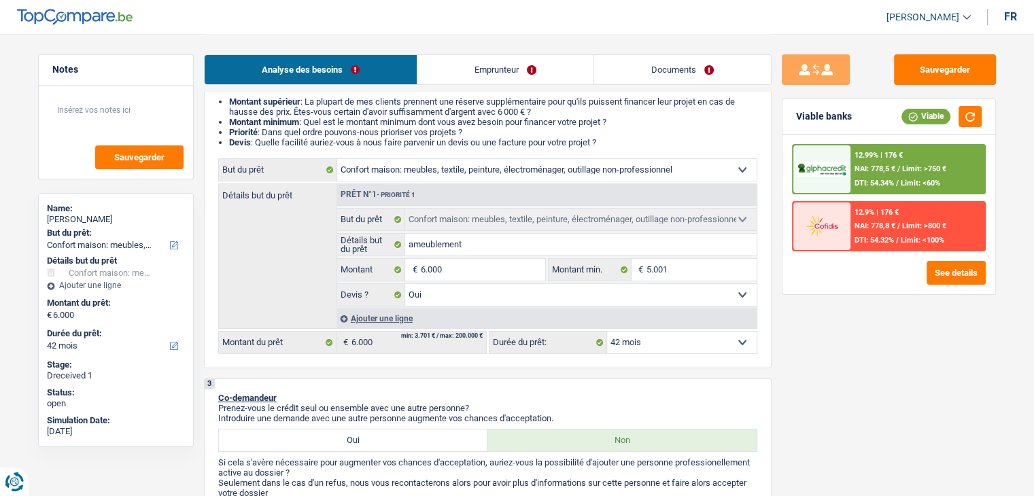
click at [235, 93] on div "2 Projet : Quel projet souhaitez-vous financer pour 6 000 € ? Montant supérieur…" at bounding box center [488, 218] width 568 height 302
drag, startPoint x: 228, startPoint y: 99, endPoint x: 617, endPoint y: 144, distance: 390.9
click at [617, 144] on ul "Montant supérieur : La plupart de mes clients prennent une réserve supplémentai…" at bounding box center [487, 122] width 539 height 51
click at [617, 141] on li "Devis : Quelle facilité auriez-vous à nous faire parvenir un devis ou une factu…" at bounding box center [493, 142] width 528 height 10
drag, startPoint x: 617, startPoint y: 141, endPoint x: 213, endPoint y: 102, distance: 405.8
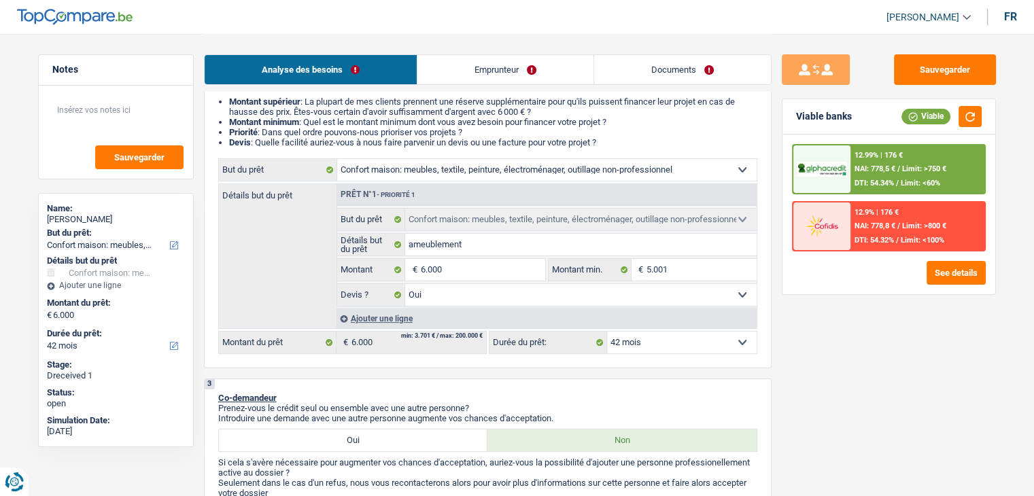
click at [213, 102] on div "2 Projet : Quel projet souhaitez-vous financer pour 6 000 € ? Montant supérieur…" at bounding box center [488, 218] width 568 height 302
drag, startPoint x: 245, startPoint y: 99, endPoint x: 626, endPoint y: 143, distance: 384.0
click at [626, 143] on ul "Montant supérieur : La plupart de mes clients prennent une réserve supplémentai…" at bounding box center [487, 122] width 539 height 51
click at [626, 143] on li "Devis : Quelle facilité auriez-vous à nous faire parvenir un devis ou une factu…" at bounding box center [493, 142] width 528 height 10
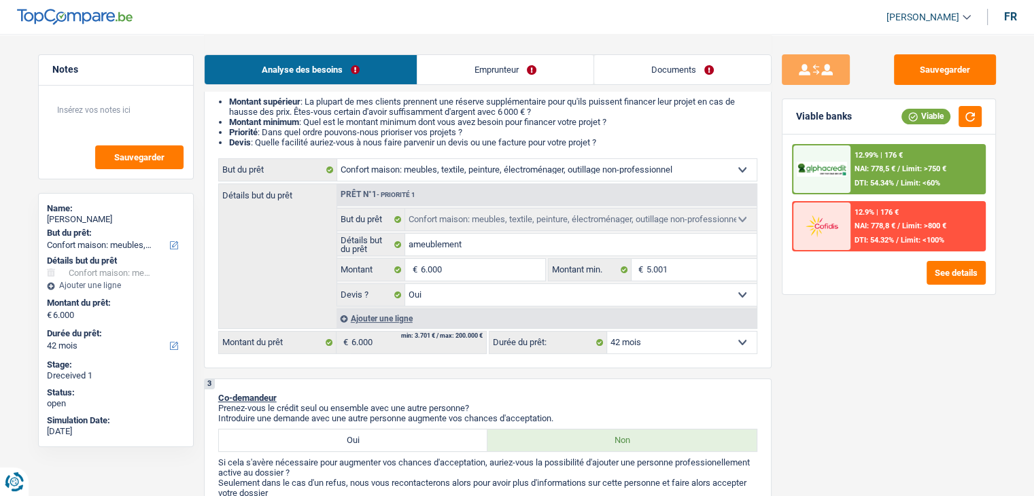
drag, startPoint x: 597, startPoint y: 142, endPoint x: 218, endPoint y: 92, distance: 382.7
click at [219, 92] on div "2 Projet : Quel projet souhaitez-vous financer pour 6 000 € ? Montant supérieur…" at bounding box center [488, 218] width 568 height 302
click at [218, 96] on div "2 Projet : Quel projet souhaitez-vous financer pour 6 000 € ? Montant supérieur…" at bounding box center [488, 218] width 568 height 302
click at [233, 100] on strong "Montant supérieur" at bounding box center [264, 102] width 71 height 10
drag, startPoint x: 230, startPoint y: 101, endPoint x: 613, endPoint y: 147, distance: 385.6
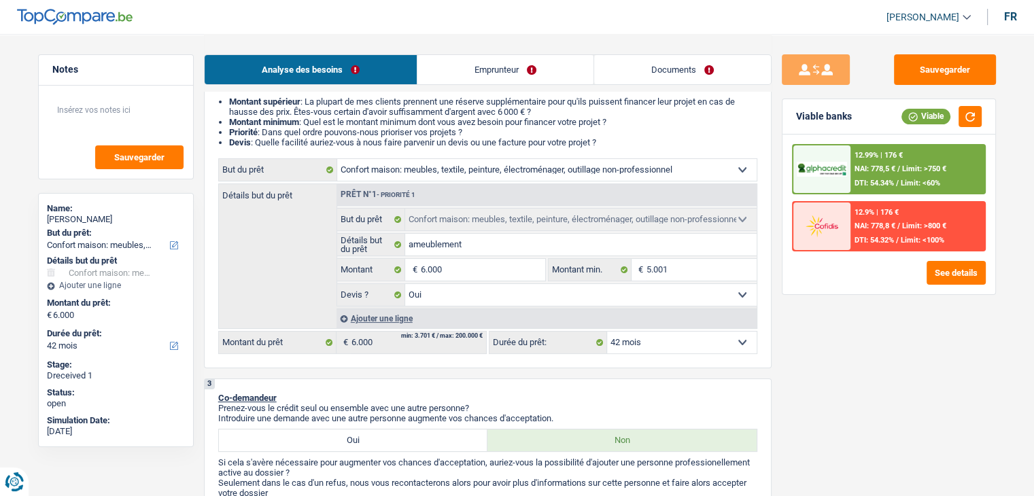
click at [613, 147] on ul "Montant supérieur : La plupart de mes clients prennent une réserve supplémentai…" at bounding box center [487, 122] width 539 height 51
click at [337, 18] on header "Yanis Duboc Se déconnecter fr" at bounding box center [517, 17] width 1034 height 35
click at [928, 79] on button "Sauvegarder" at bounding box center [945, 69] width 102 height 31
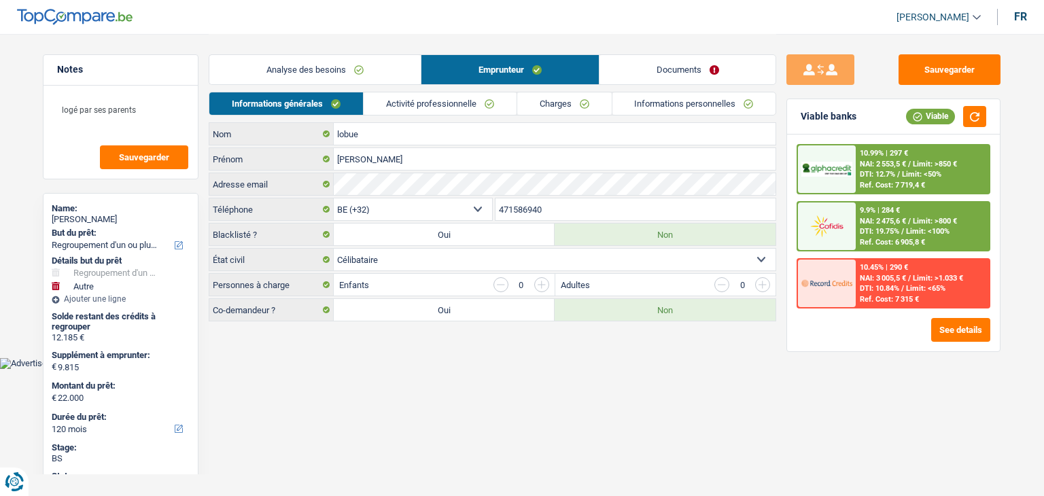
select select "refinancing"
select select "other"
select select "120"
select select "32"
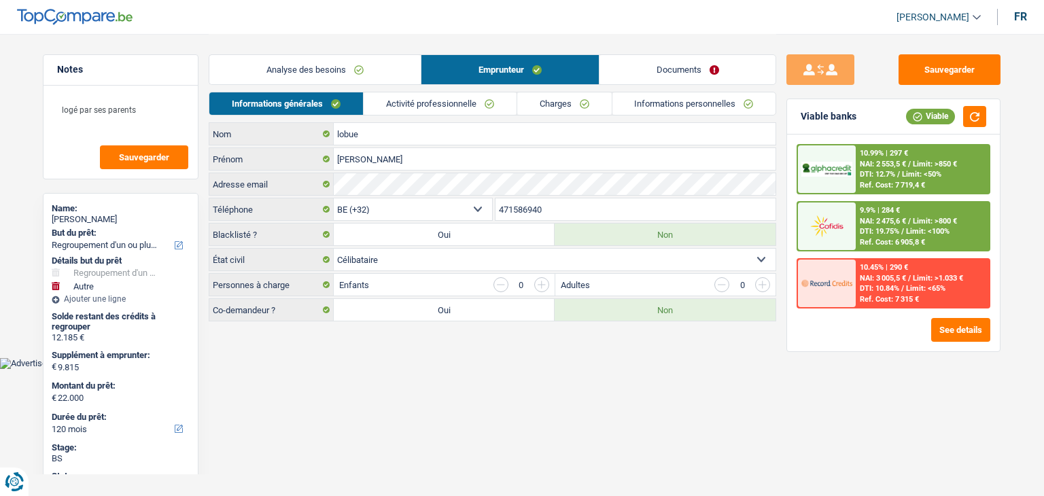
select select "single"
select select "privateEmployee"
select select "netSalary"
select select "mealVouchers"
click at [509, 71] on link "Emprunteur" at bounding box center [510, 69] width 177 height 29
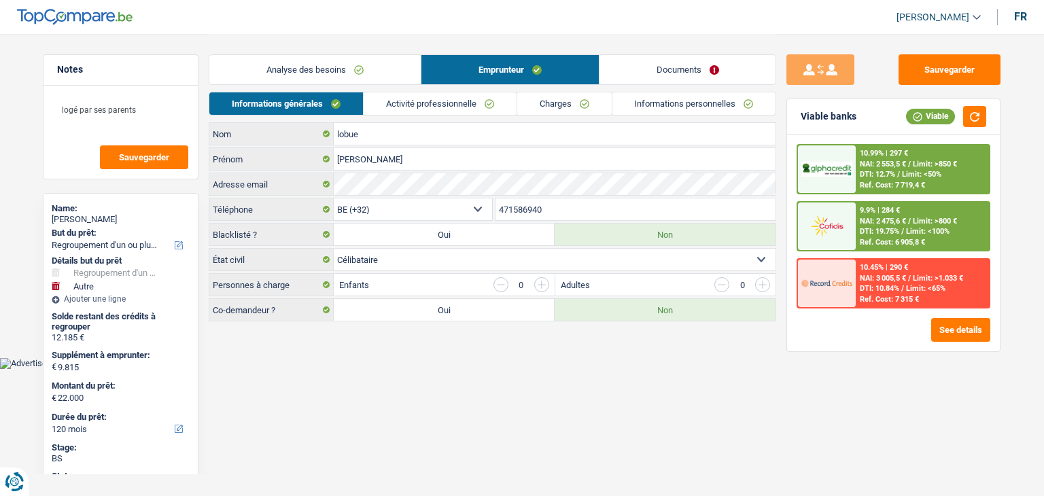
click at [432, 101] on link "Activité professionnelle" at bounding box center [440, 103] width 153 height 22
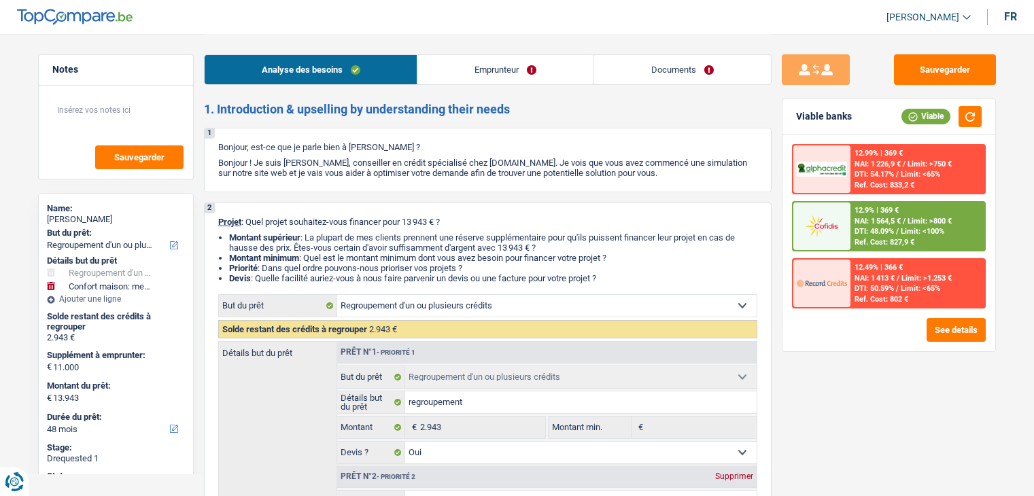
select select "refinancing"
select select "household"
select select "48"
select select "32"
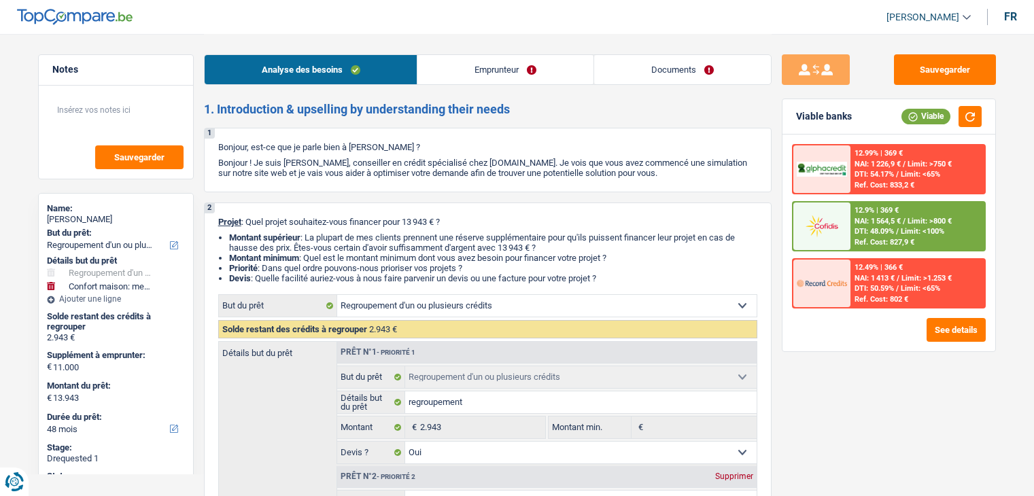
select select "married"
click at [492, 61] on link "Emprunteur" at bounding box center [506, 69] width 176 height 29
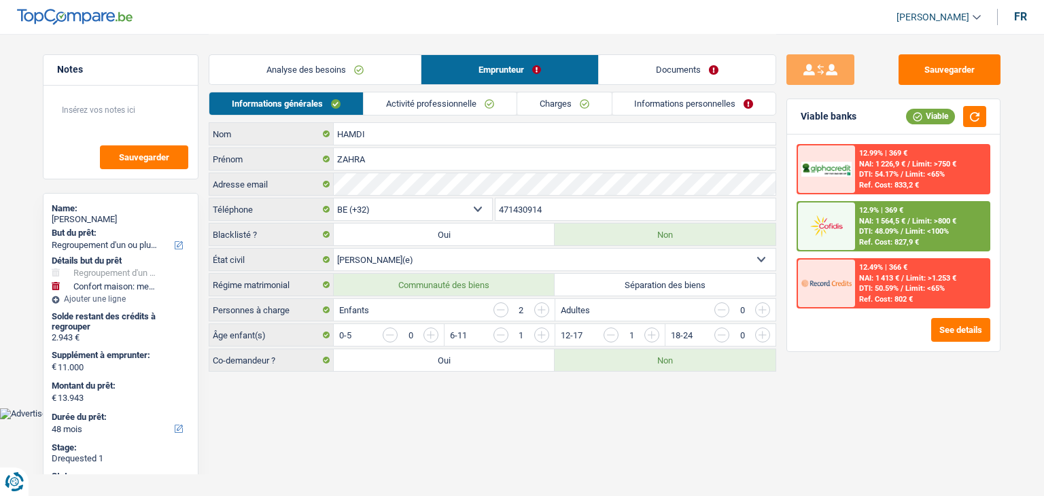
click at [681, 71] on link "Documents" at bounding box center [687, 69] width 177 height 29
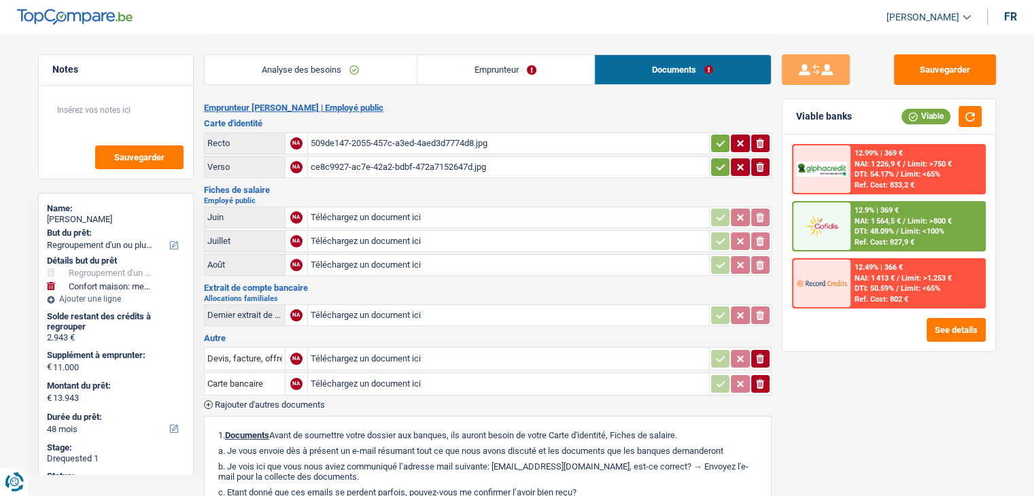
click at [465, 143] on div "509de147-2055-457c-a3ed-4aed3d7774d8.jpg" at bounding box center [509, 143] width 396 height 20
click at [296, 80] on link "Analyse des besoins" at bounding box center [311, 69] width 212 height 29
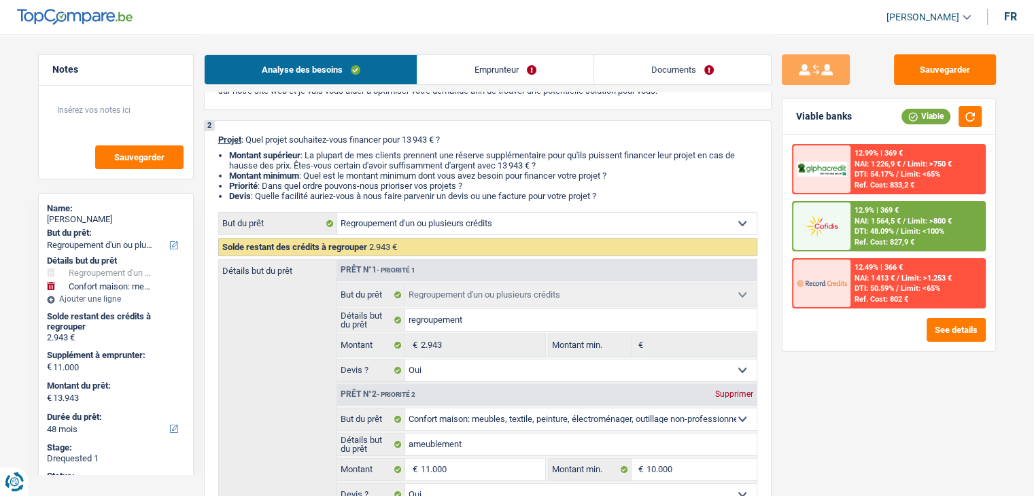
scroll to position [272, 0]
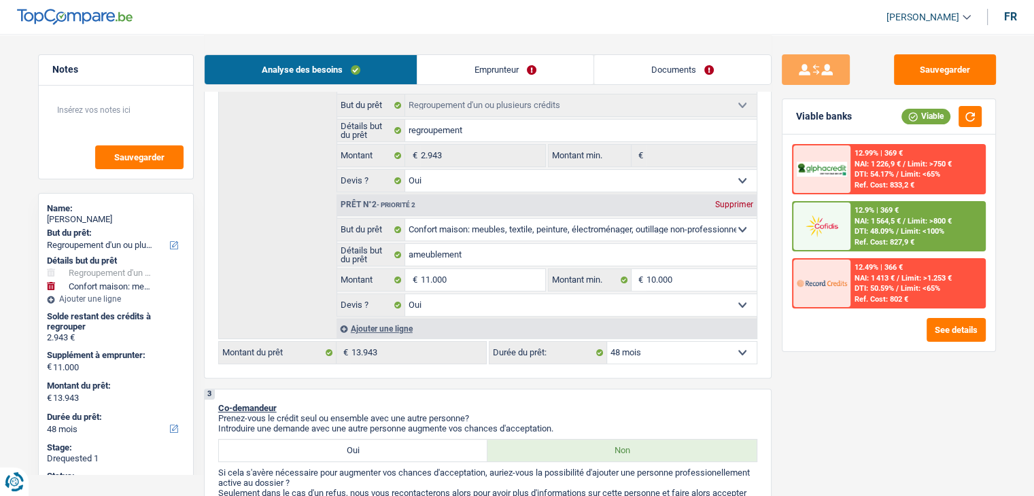
click at [294, 235] on div "Détails but du prêt Prêt n°1 - Priorité 1 Confort maison: meubles, textile, pei…" at bounding box center [487, 204] width 539 height 270
click at [268, 171] on div "Détails but du prêt Prêt n°1 - Priorité 1 Confort maison: meubles, textile, pei…" at bounding box center [487, 204] width 539 height 270
click at [972, 64] on button "Sauvegarder" at bounding box center [945, 69] width 102 height 31
click at [907, 225] on div "12.9% | 369 € NAI: 1 564,5 € / Limit: >800 € DTI: 48.09% / Limit: <100% Ref. Co…" at bounding box center [918, 227] width 134 height 48
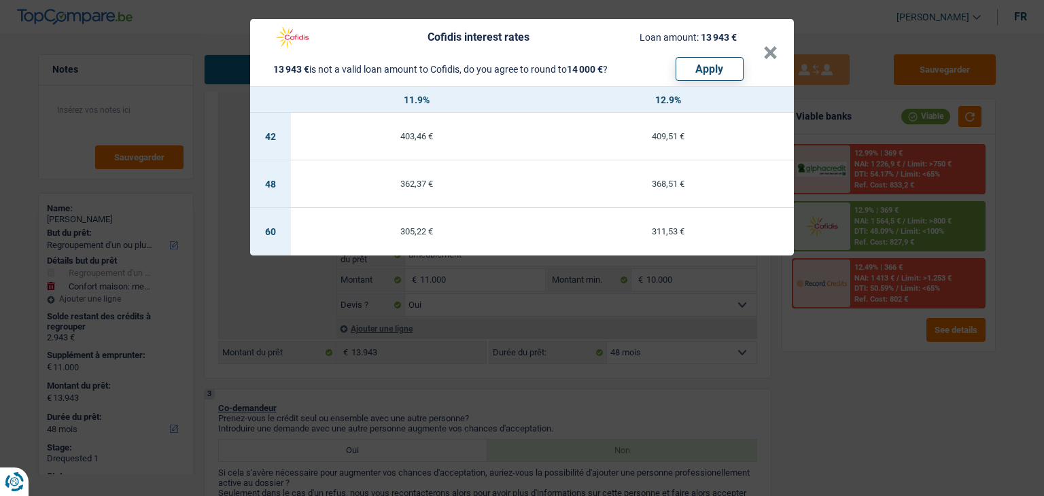
click at [903, 448] on div "Cofidis interest rates Loan amount: 13 943 € 13 943 € is not a valid loan amoun…" at bounding box center [522, 248] width 1044 height 496
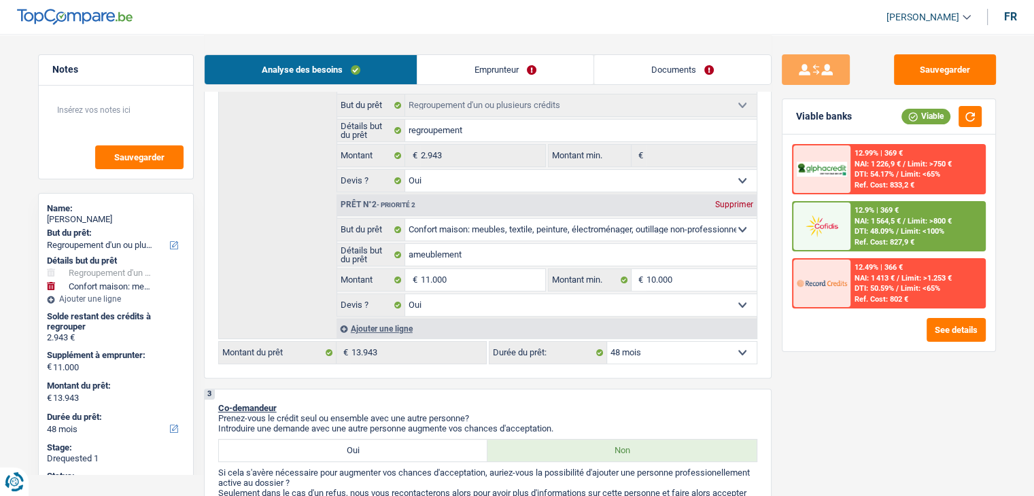
click at [275, 237] on div "Détails but du prêt Prêt n°1 - Priorité 1 Confort maison: meubles, textile, pei…" at bounding box center [487, 204] width 539 height 270
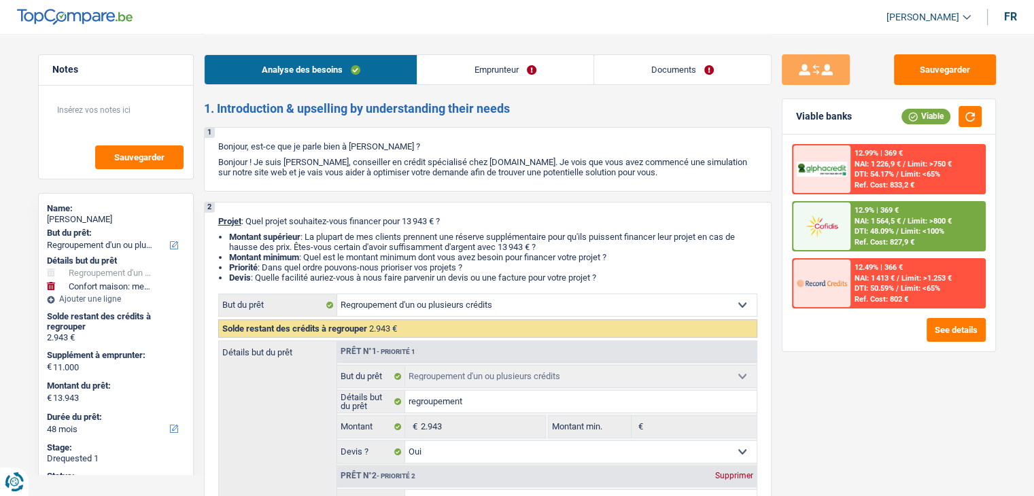
scroll to position [0, 0]
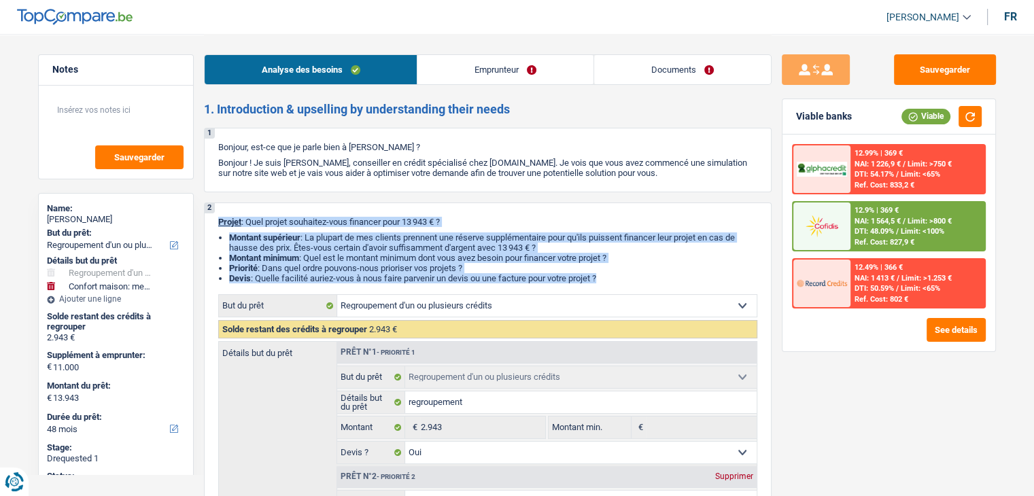
drag, startPoint x: 215, startPoint y: 213, endPoint x: 664, endPoint y: 288, distance: 455.1
click at [664, 288] on div "2 Projet : Quel projet souhaitez-vous financer pour 13 943 € ? Montant supérieu…" at bounding box center [488, 427] width 568 height 448
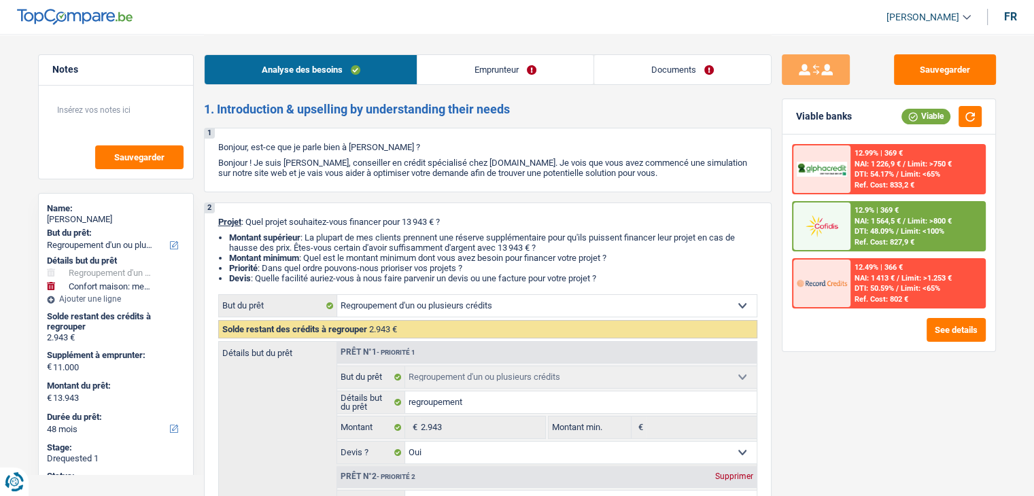
click at [658, 285] on div "2 Projet : Quel projet souhaitez-vous financer pour 13 943 € ? Montant supérieu…" at bounding box center [488, 427] width 568 height 448
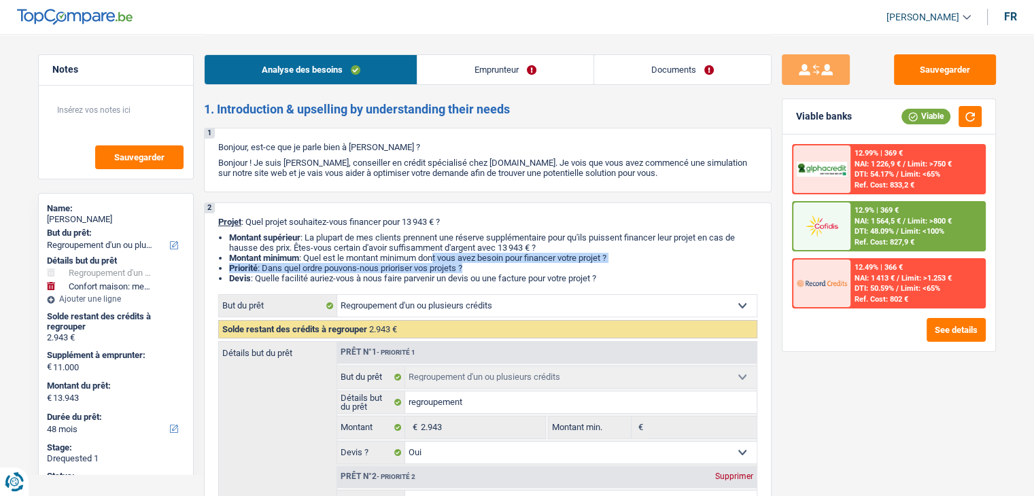
drag, startPoint x: 597, startPoint y: 271, endPoint x: 458, endPoint y: 260, distance: 139.8
click at [445, 258] on ul "Montant supérieur : La plupart de mes clients prennent une réserve supplémentai…" at bounding box center [487, 258] width 539 height 51
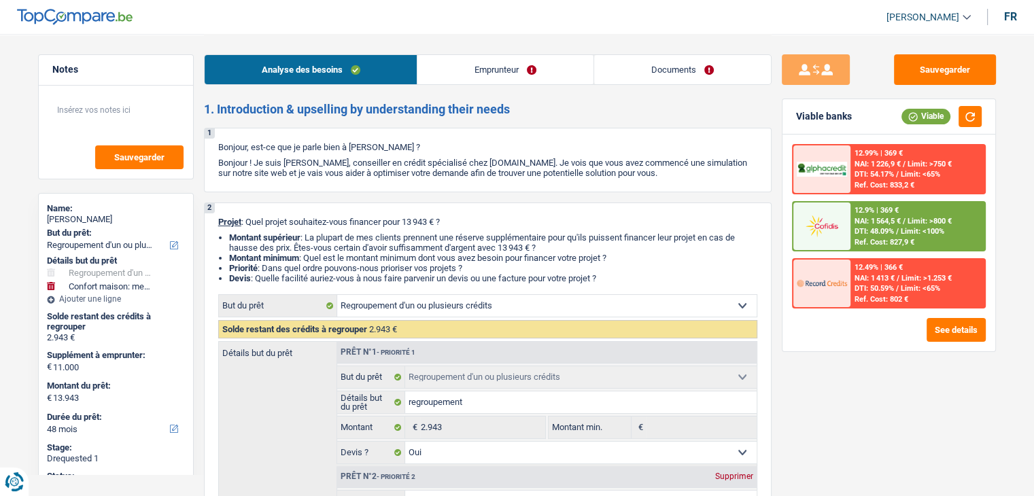
click at [600, 278] on li "Devis : Quelle facilité auriez-vous à nous faire parvenir un devis ou une factu…" at bounding box center [493, 278] width 528 height 10
drag, startPoint x: 615, startPoint y: 282, endPoint x: 203, endPoint y: 221, distance: 416.6
click at [204, 221] on div "2 Projet : Quel projet souhaitez-vous financer pour 13 943 € ? Montant supérieu…" at bounding box center [488, 427] width 568 height 448
drag, startPoint x: 236, startPoint y: 148, endPoint x: 680, endPoint y: 170, distance: 444.6
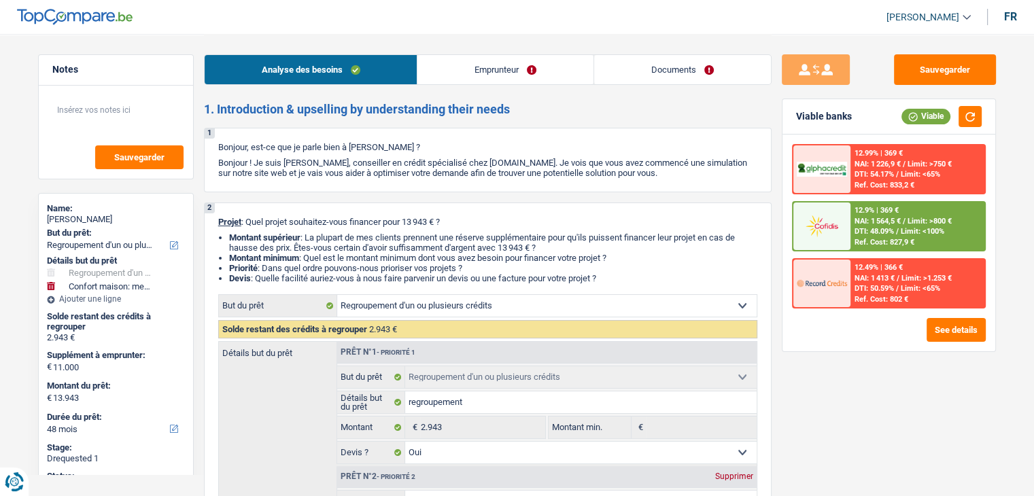
click at [680, 170] on div "1 Bonjour, est-ce que je parle bien à ZAHRA HAMDI ? Bonjour ! Je suis Yanis Dub…" at bounding box center [488, 160] width 568 height 65
click at [680, 170] on p "Bonjour ! Je suis [PERSON_NAME], conseiller en crédit spécialisé chez [DOMAIN_N…" at bounding box center [487, 168] width 539 height 20
select select "refinancing"
select select "household"
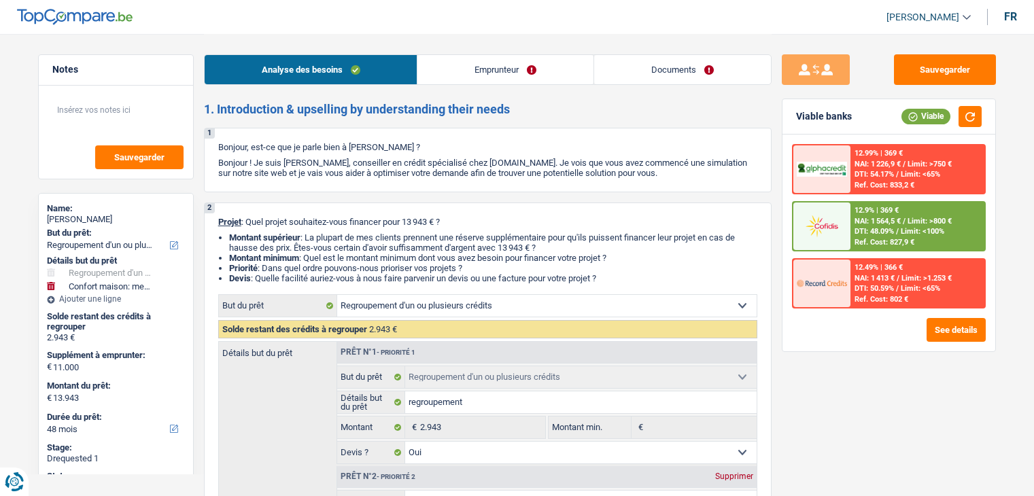
select select "48"
click at [691, 78] on link "Documents" at bounding box center [682, 69] width 177 height 29
select select "refinancing"
select select "household"
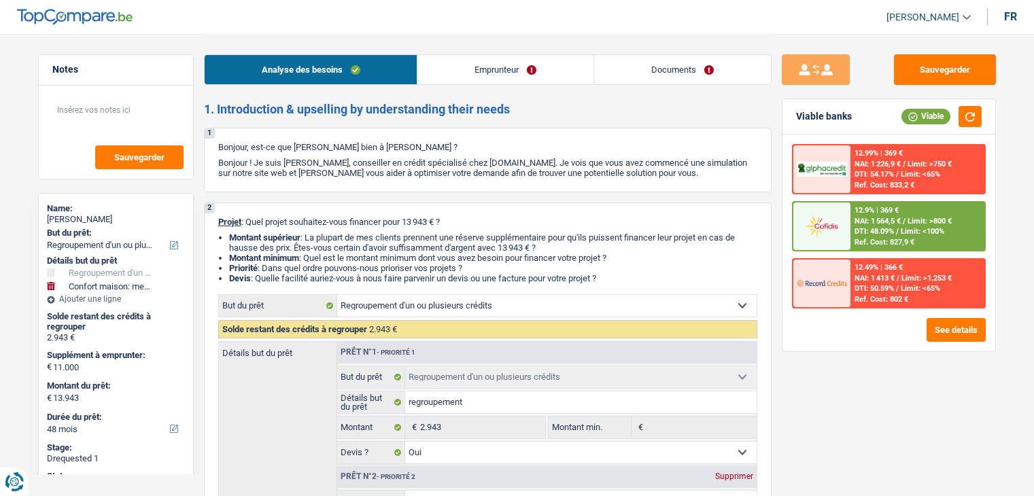
select select "48"
select select "refinancing"
select select "yes"
select select "household"
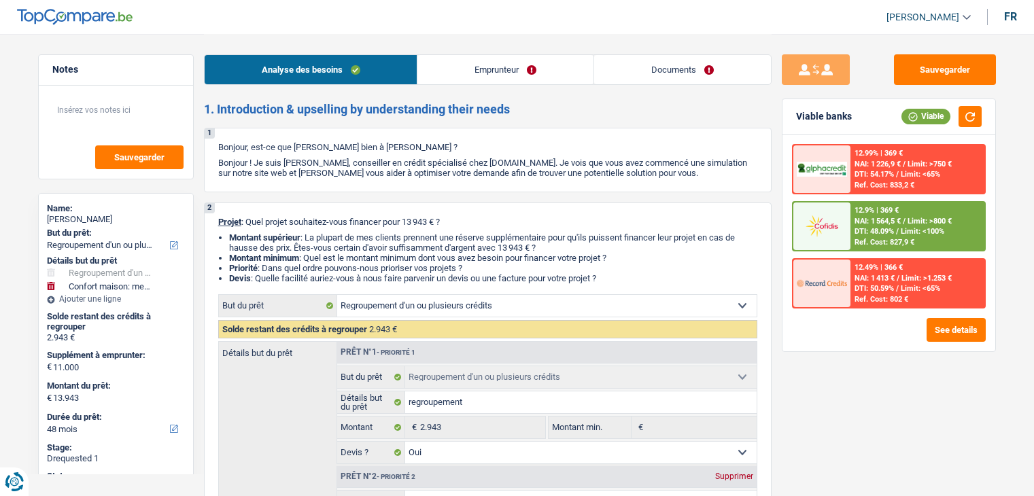
select select "yes"
select select "48"
select select "publicEmployee"
select select "familyAllowances"
select select "netSalary"
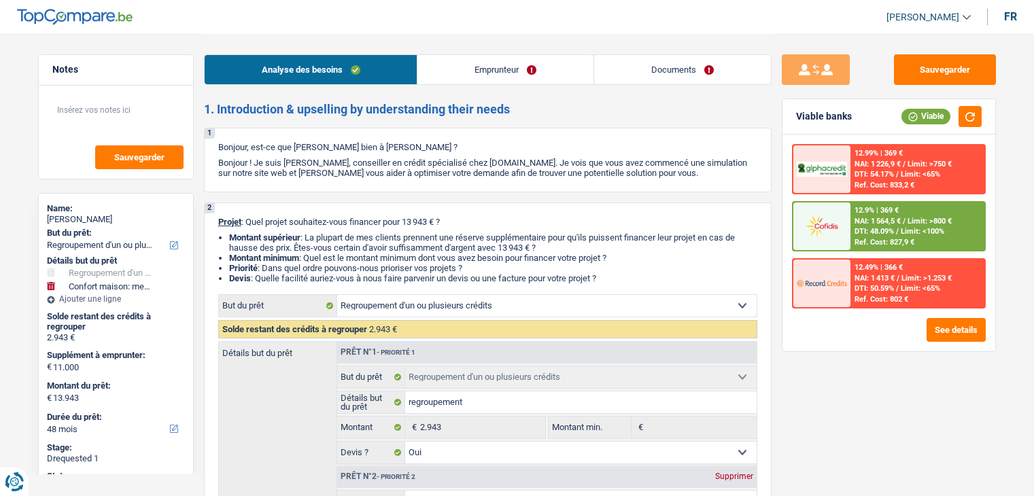
select select "mealVouchers"
select select "ownerWithMortgage"
select select "carLoan"
select select "36"
select select "mortgage"
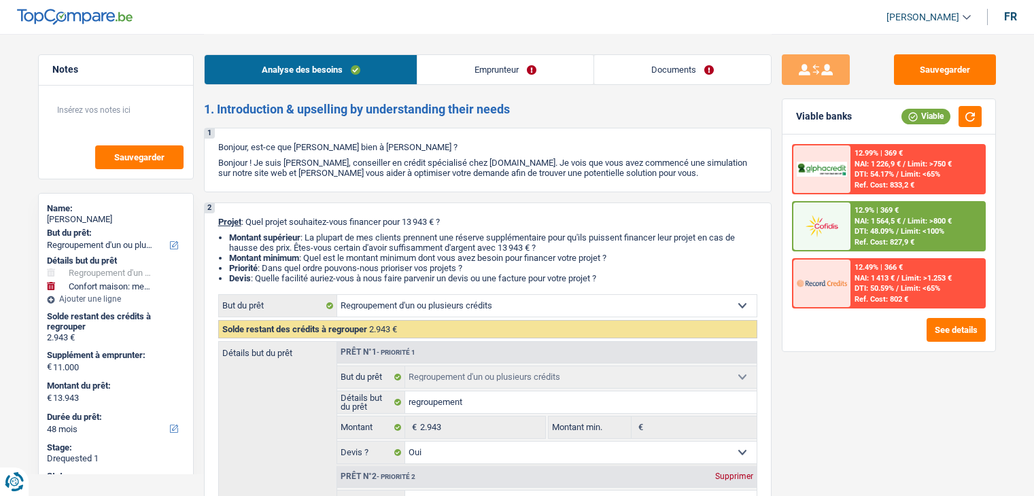
select select "300"
select select "refinancing"
select select "yes"
select select "household"
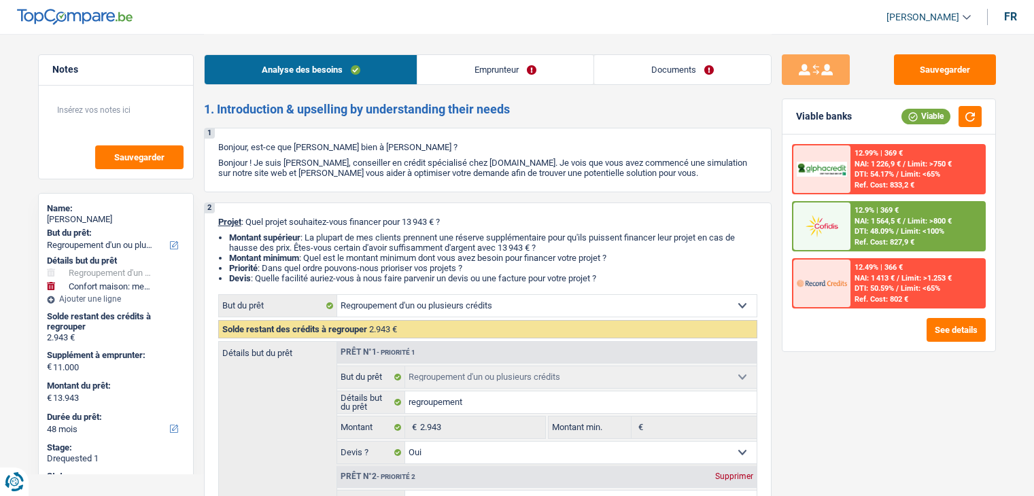
select select "yes"
select select "48"
select select "32"
select select "married"
click at [847, 207] on div at bounding box center [822, 227] width 57 height 48
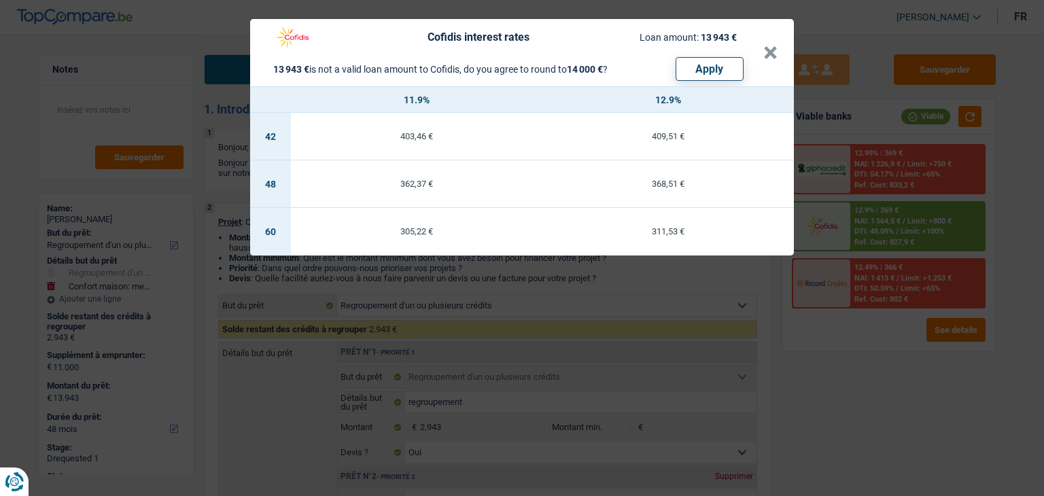
click at [596, 324] on div "Cofidis interest rates Loan amount: 13 943 € 13 943 € is not a valid loan amoun…" at bounding box center [522, 248] width 1044 height 496
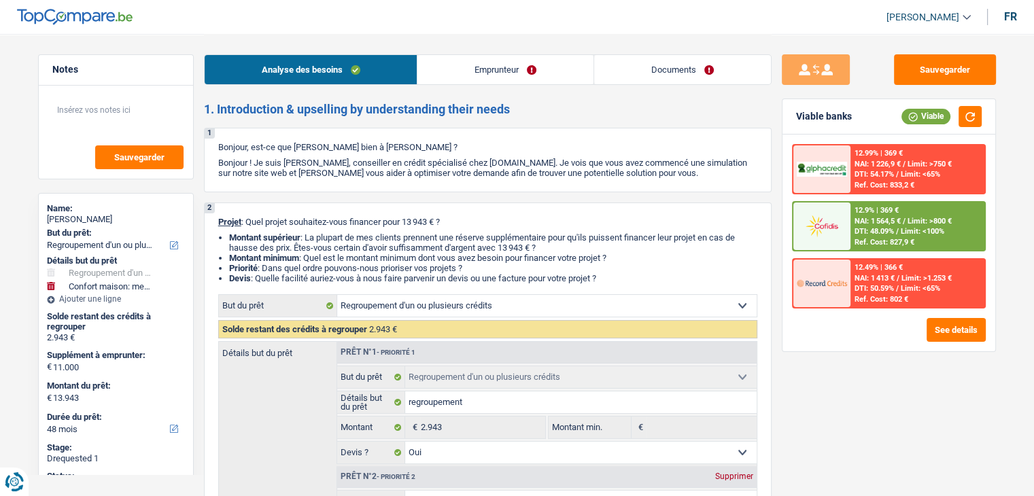
click at [868, 214] on div "12.9% | 369 € NAI: 1 564,5 € / Limit: >800 € DTI: 48.09% / Limit: <100% Ref. Co…" at bounding box center [918, 227] width 134 height 48
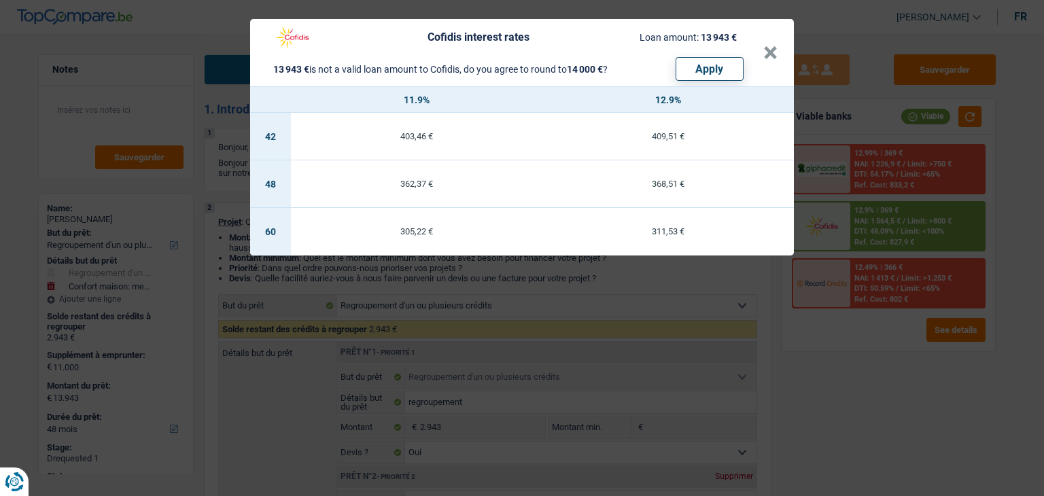
click at [609, 297] on div "Cofidis interest rates Loan amount: 13 943 € 13 943 € is not a valid loan amoun…" at bounding box center [522, 248] width 1044 height 496
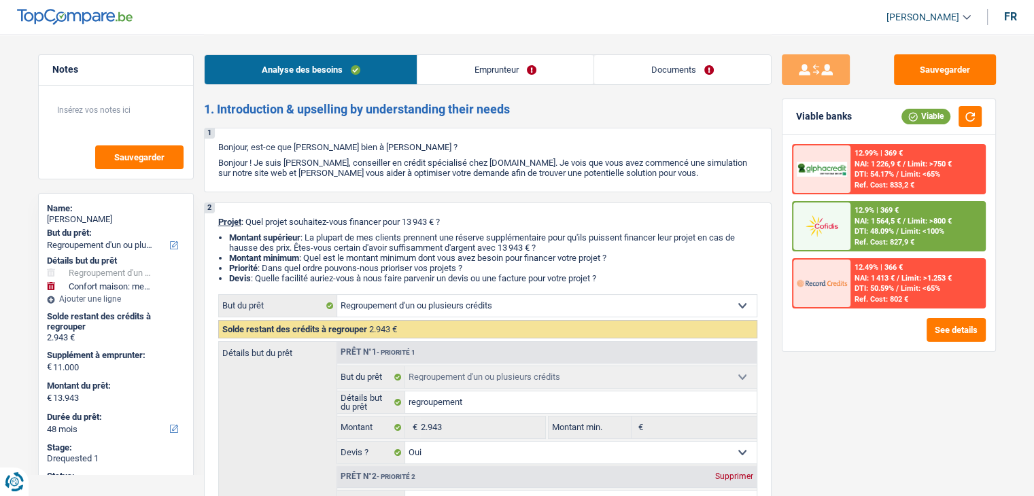
click at [791, 229] on div "12.99% | 369 € NAI: 1 226,9 € / Limit: >750 € DTI: 54.17% / Limit: <65% Ref. Co…" at bounding box center [889, 243] width 213 height 217
click at [815, 226] on img at bounding box center [822, 226] width 50 height 25
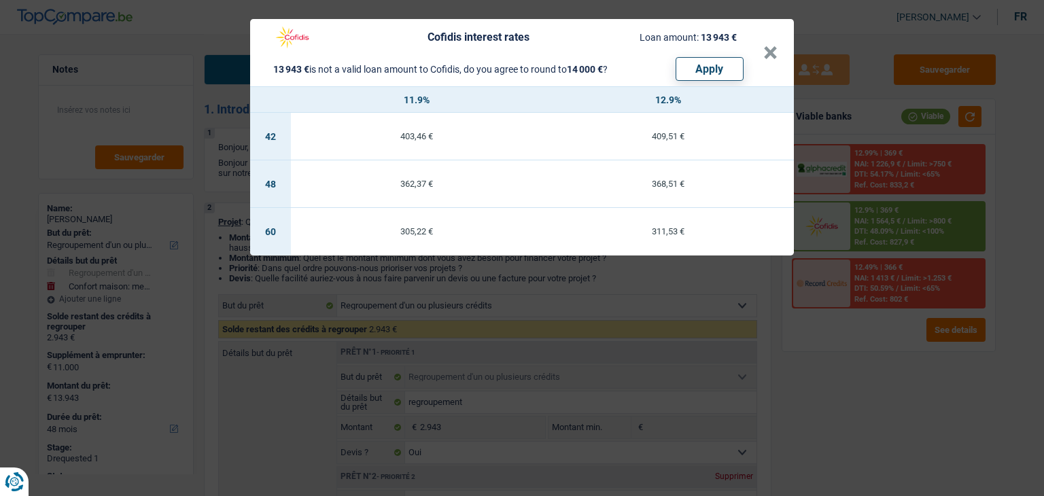
click at [636, 307] on div "Cofidis interest rates Loan amount: 13 943 € 13 943 € is not a valid loan amoun…" at bounding box center [522, 248] width 1044 height 496
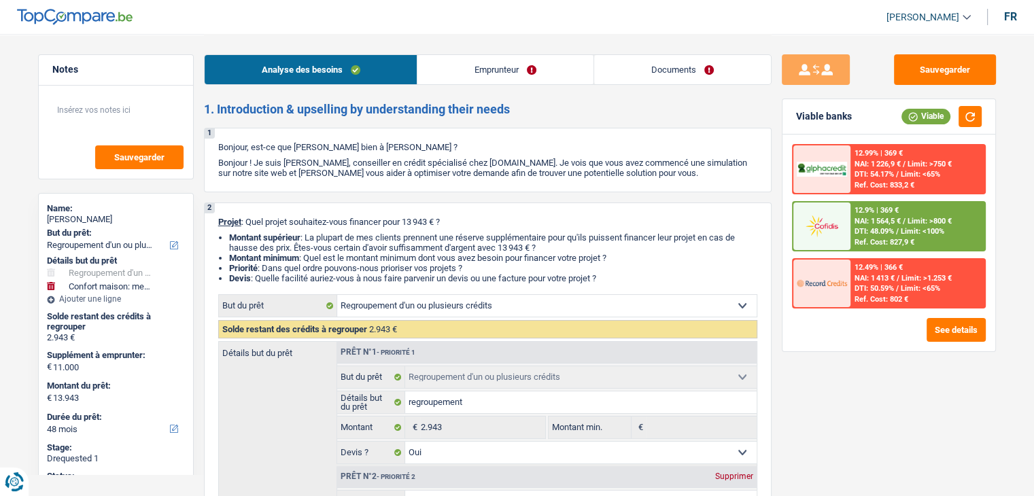
click at [804, 228] on img at bounding box center [822, 226] width 50 height 25
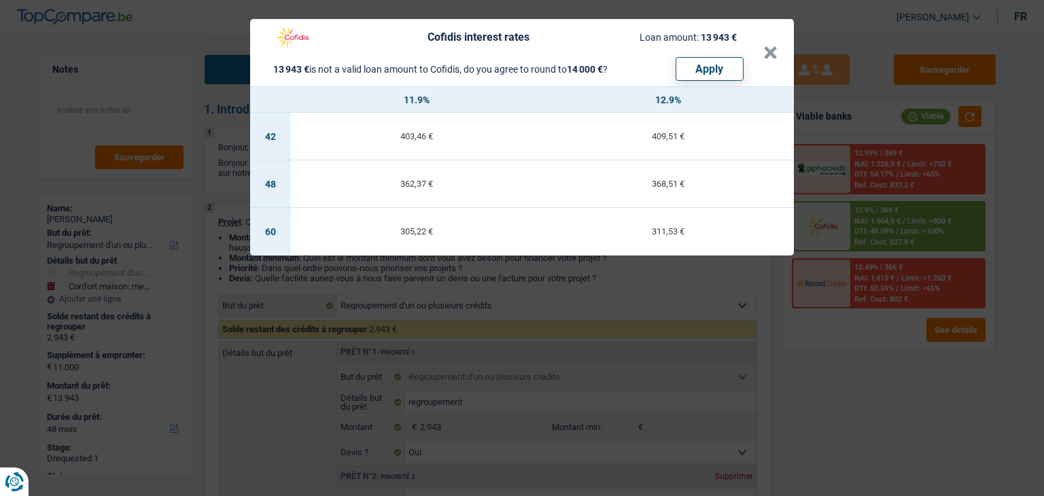
click at [598, 305] on div "Cofidis interest rates Loan amount: 13 943 € 13 943 € is not a valid loan amoun…" at bounding box center [522, 248] width 1044 height 496
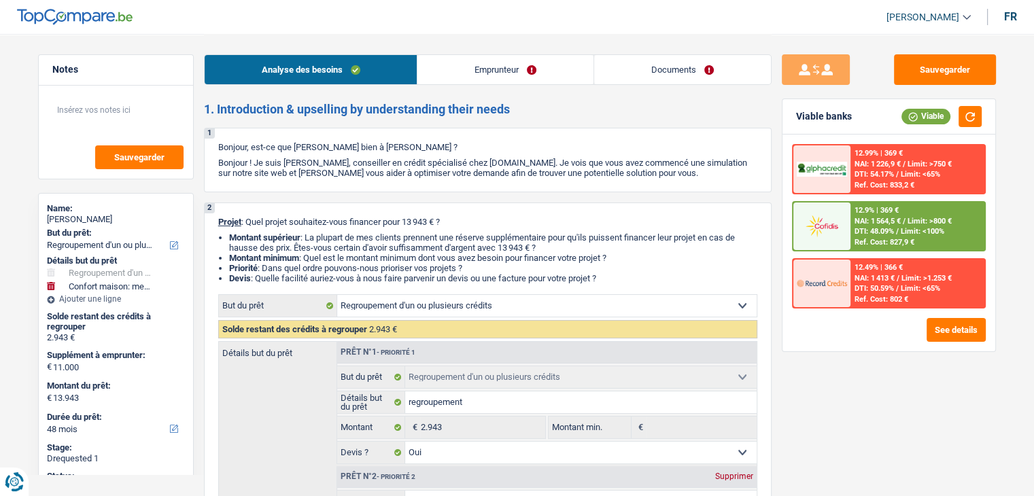
click at [435, 63] on link "Emprunteur" at bounding box center [506, 69] width 176 height 29
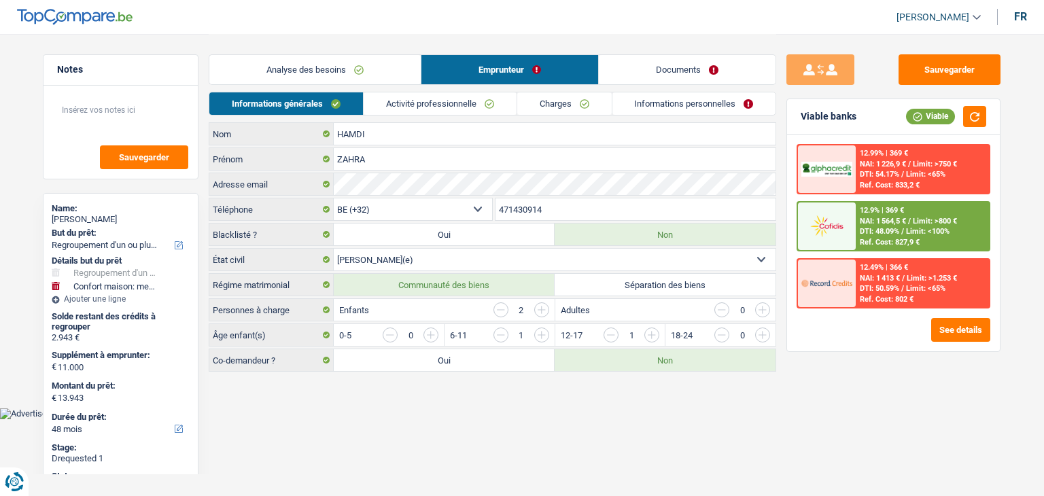
click at [395, 73] on link "Analyse des besoins" at bounding box center [314, 69] width 211 height 29
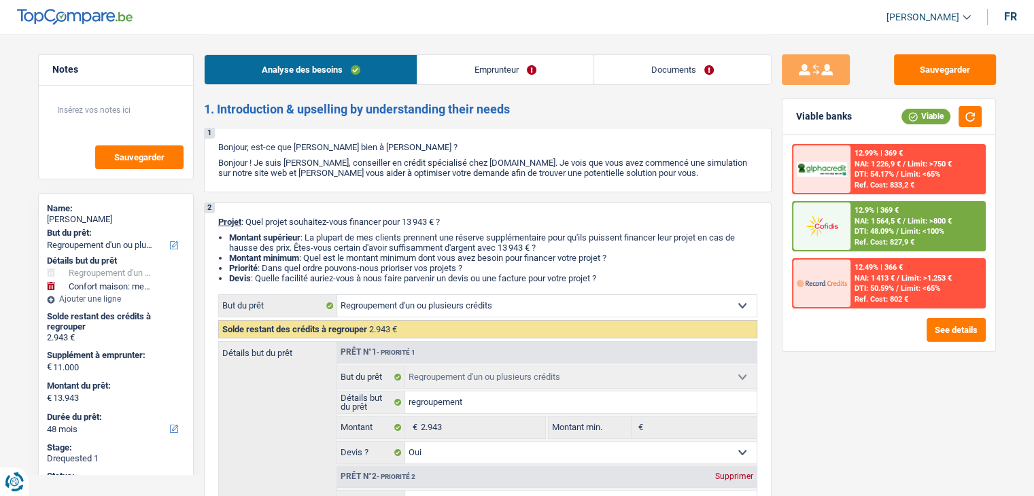
click at [436, 73] on link "Emprunteur" at bounding box center [506, 69] width 176 height 29
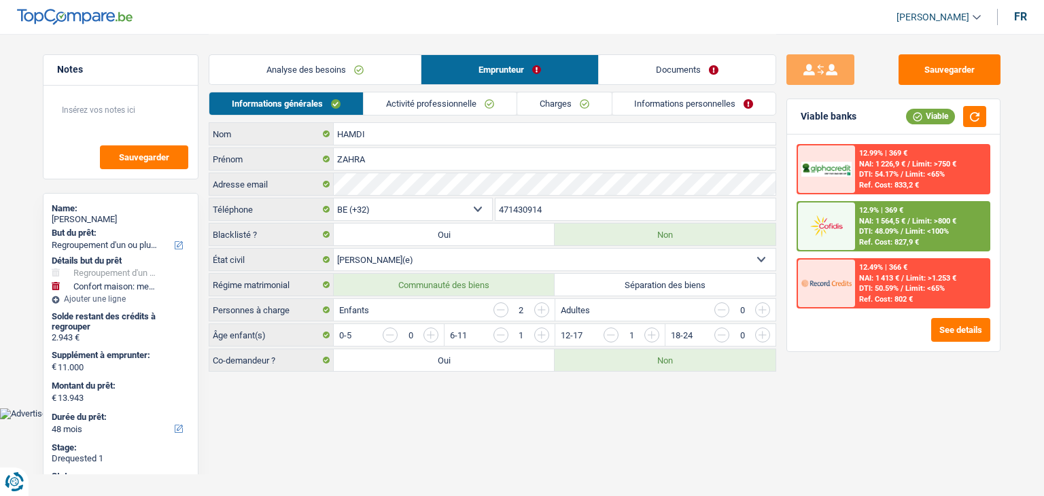
click at [418, 115] on link "Activité professionnelle" at bounding box center [440, 103] width 153 height 22
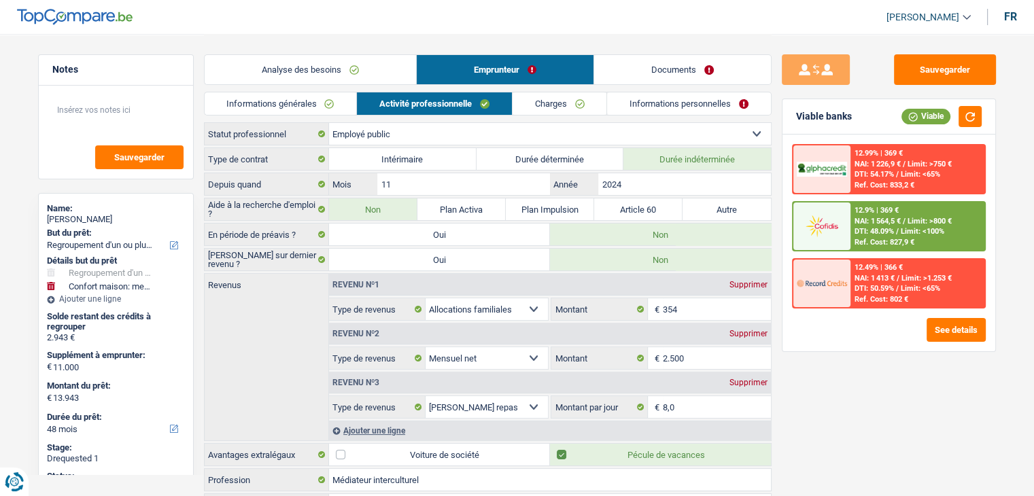
click at [280, 94] on link "Informations générales" at bounding box center [281, 103] width 152 height 22
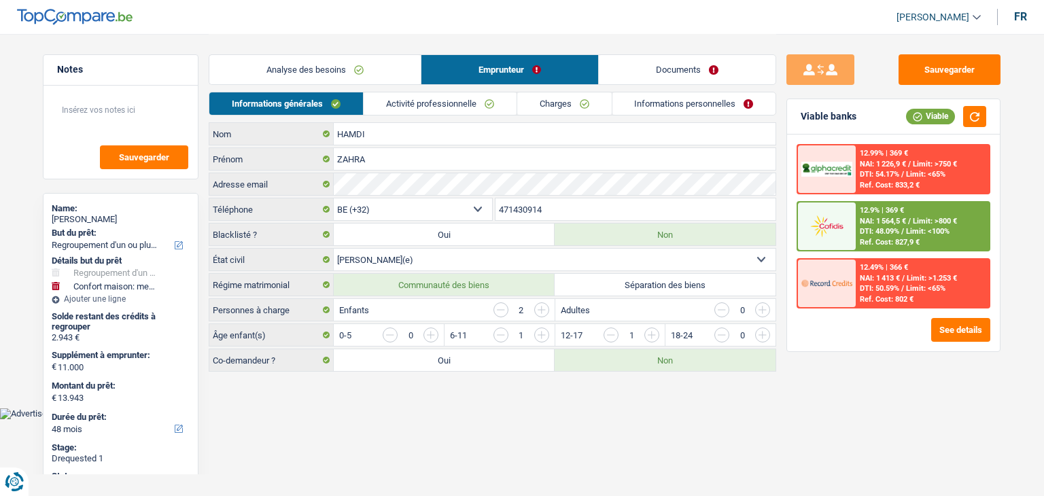
click at [396, 94] on link "Activité professionnelle" at bounding box center [440, 103] width 153 height 22
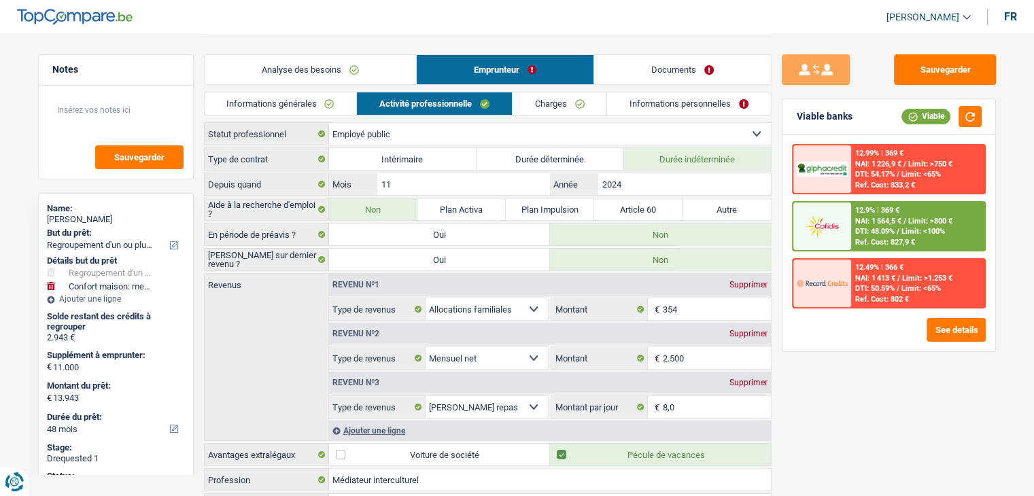
click at [365, 64] on link "Analyse des besoins" at bounding box center [310, 69] width 211 height 29
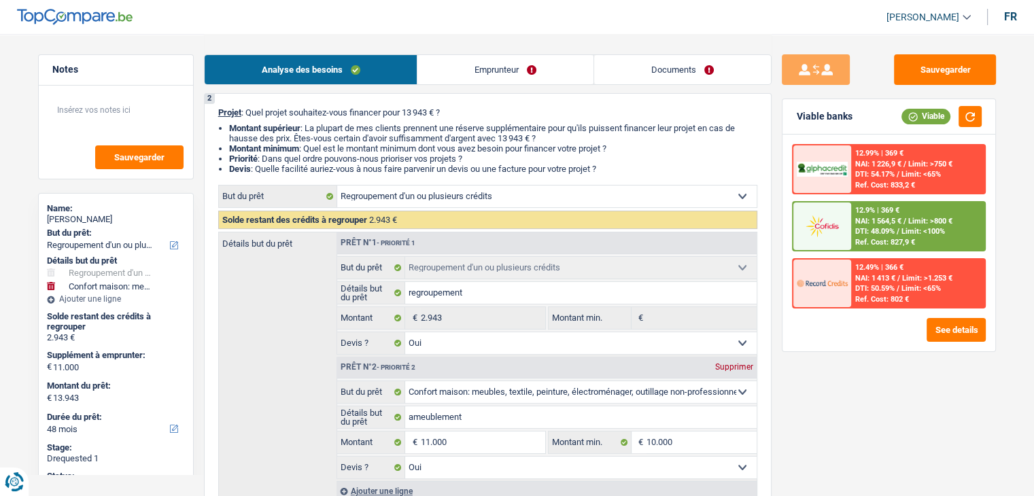
scroll to position [204, 0]
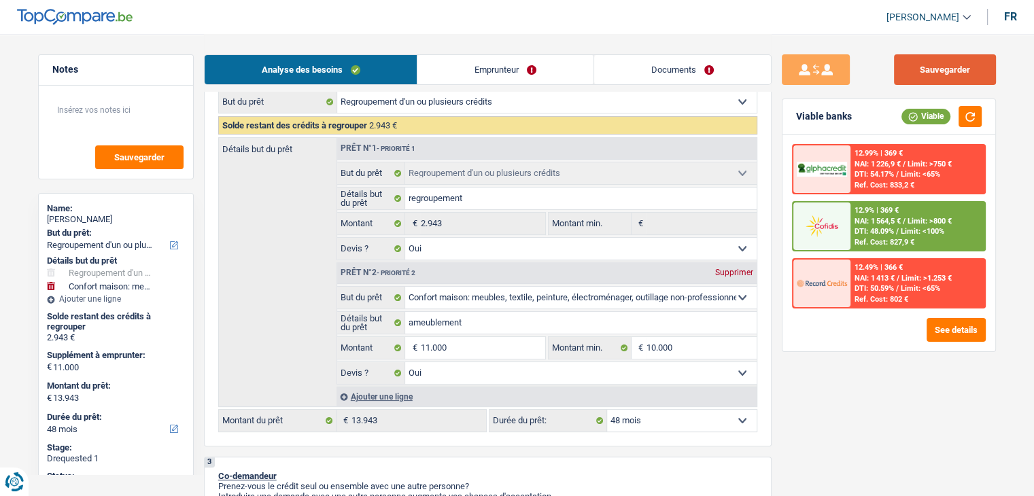
click at [911, 71] on button "Sauvegarder" at bounding box center [945, 69] width 102 height 31
click at [928, 67] on button "Sauvegarder" at bounding box center [945, 69] width 102 height 31
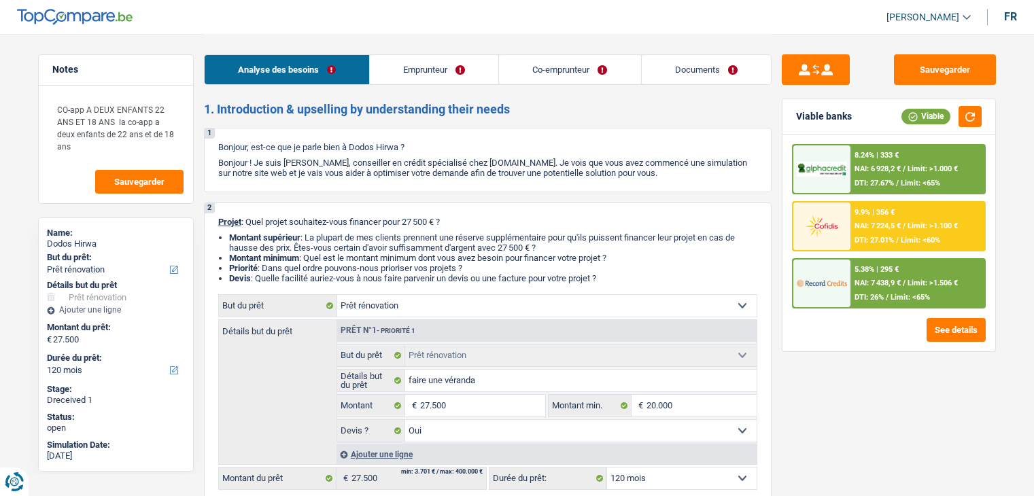
select select "renovation"
select select "120"
select select "renovation"
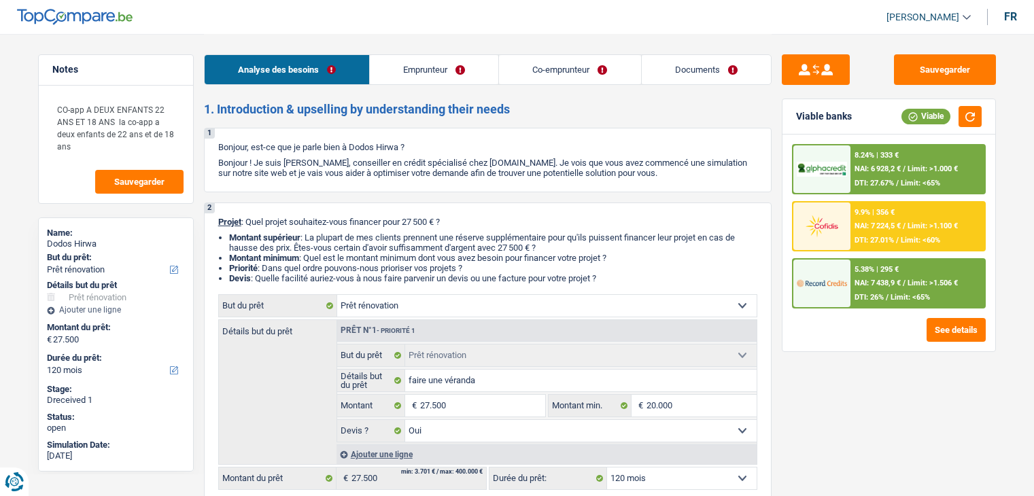
select select "yes"
select select "120"
select select "worker"
select select "privateEmployee"
select select "netSalary"
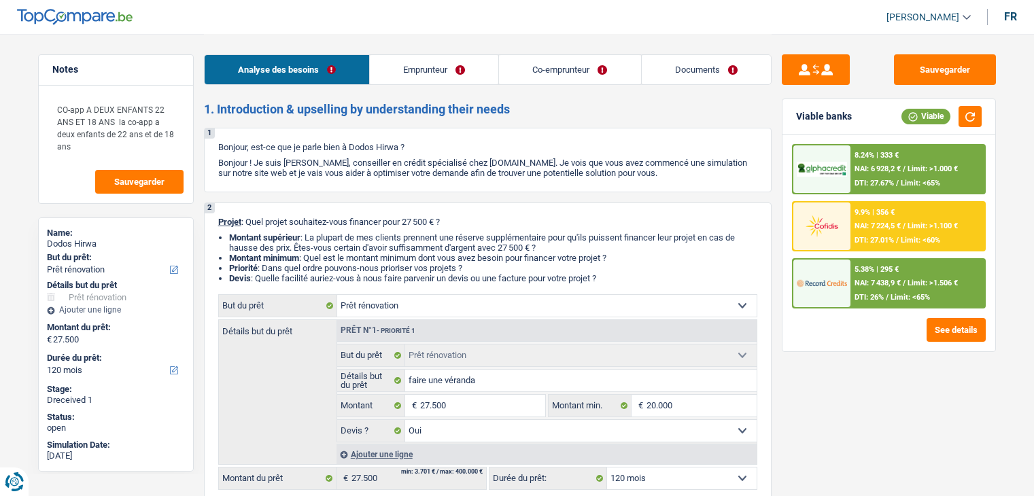
select select "mealVouchers"
select select "netSalary"
select select "parttimeSelfemployed"
select select "familyAllowances"
select select "mealVouchers"
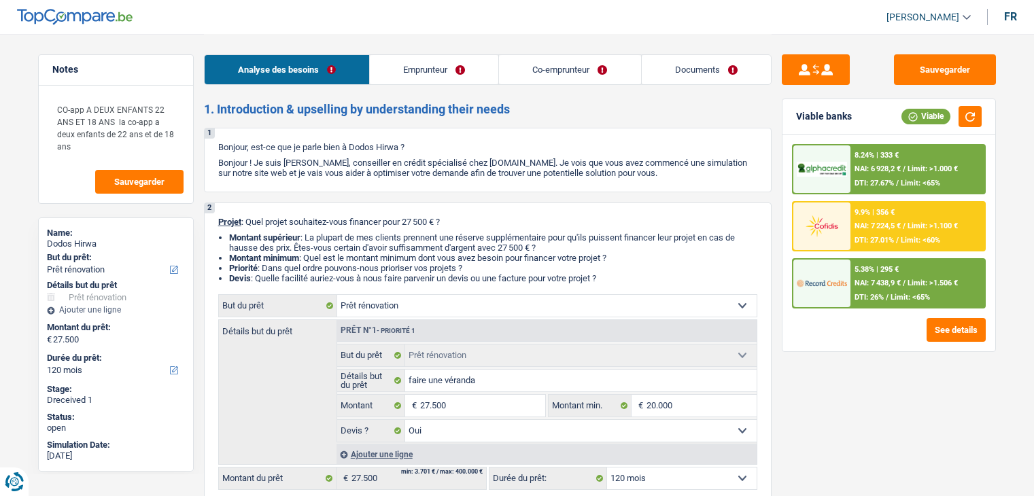
select select "ownerWithMortgage"
select select "mortgage"
select select "240"
select select "carLoan"
select select "60"
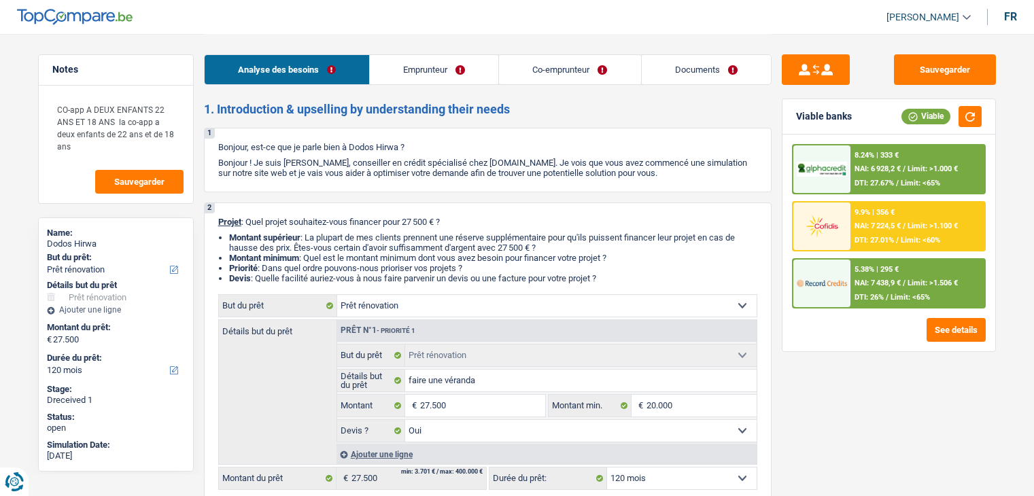
select select "renovation"
select select "yes"
select select "120"
drag, startPoint x: 52, startPoint y: 107, endPoint x: 143, endPoint y: 139, distance: 97.0
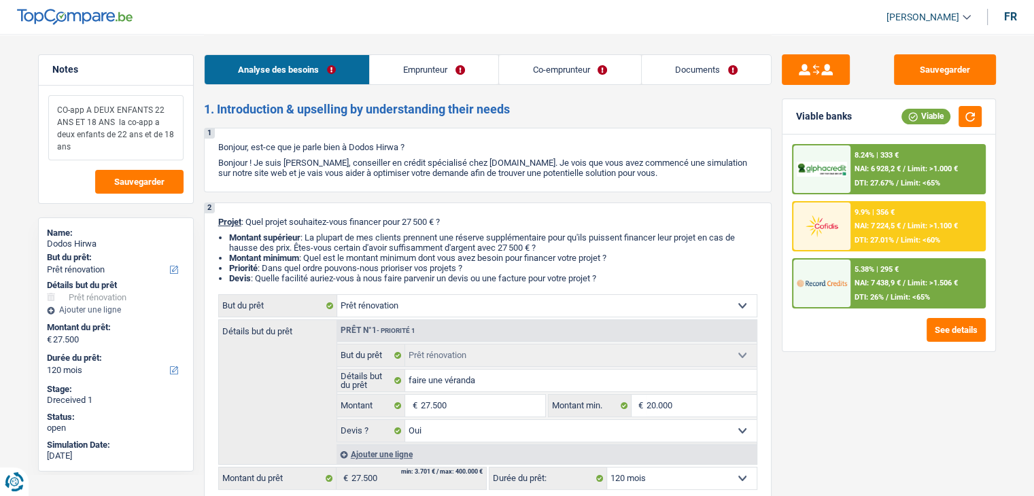
click at [143, 139] on textarea "CO-app A DEUX ENFANTS 22 ANS ET 18 ANS la co-app a deux enfants de 22 ans et de…" at bounding box center [115, 127] width 135 height 65
click at [148, 150] on textarea "CO-app A DEUX ENFANTS 22 ANS ET 18 ANS la co-app a deux enfants de 22 ans et de…" at bounding box center [115, 127] width 135 height 65
drag, startPoint x: 114, startPoint y: 122, endPoint x: 33, endPoint y: 85, distance: 89.1
click at [33, 85] on div "Notes CO-app A DEUX ENFANTS 22 ANS ET 18 ANS la co-app a deux enfants de 22 ans…" at bounding box center [116, 264] width 176 height 420
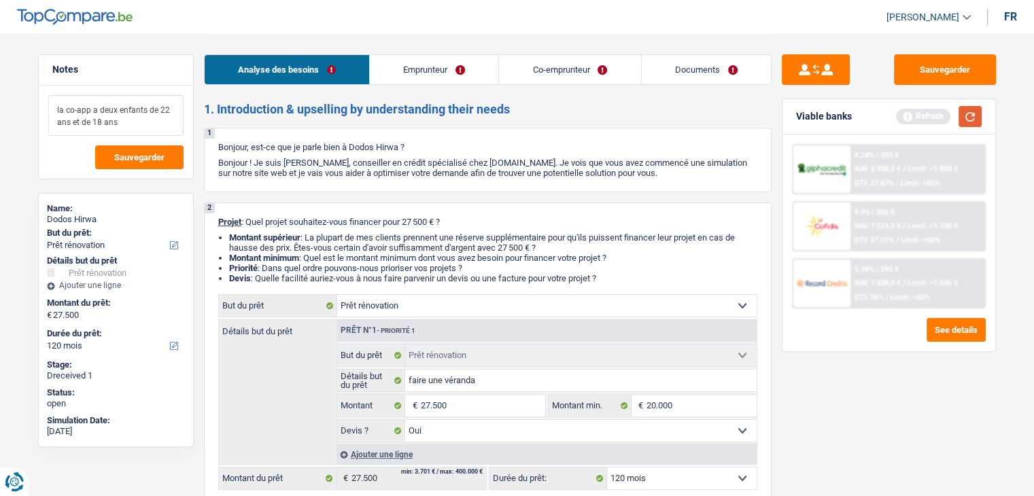
type textarea "la co-app a deux enfants de 22 ans et de 18 ans"
click at [974, 116] on button "button" at bounding box center [970, 116] width 23 height 21
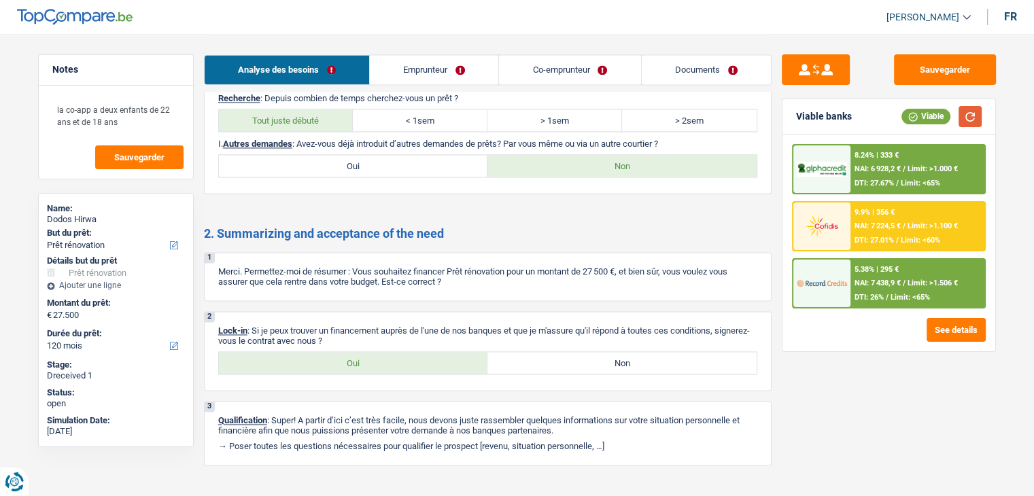
scroll to position [2007, 0]
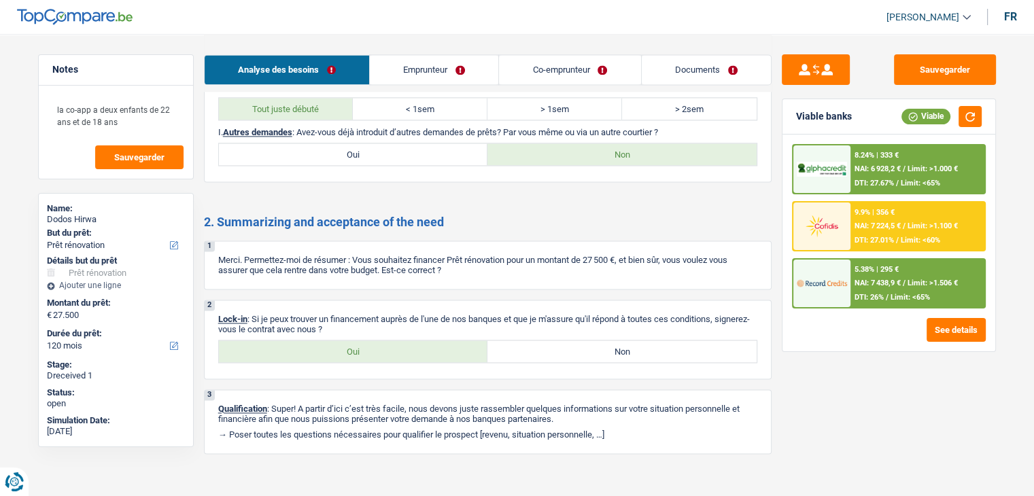
click at [424, 56] on link "Emprunteur" at bounding box center [434, 69] width 129 height 29
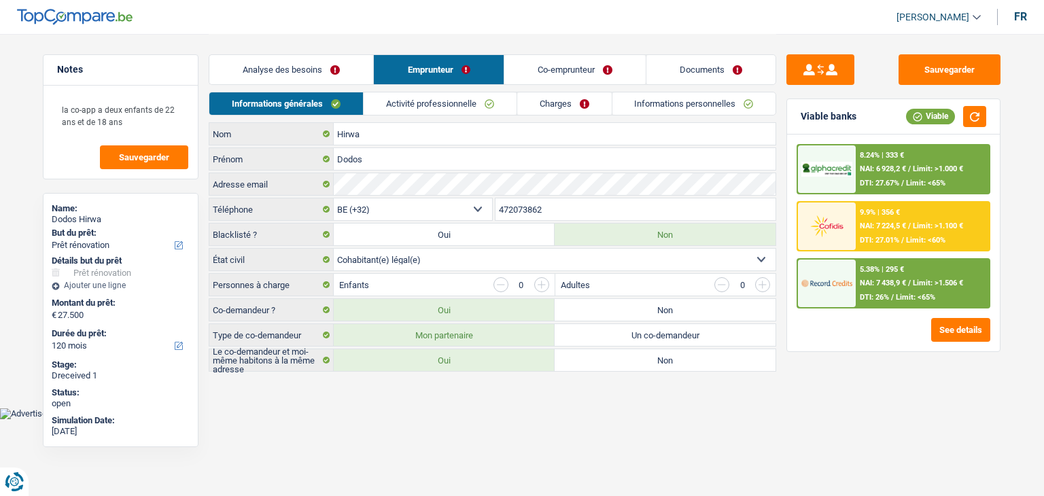
click at [402, 101] on link "Activité professionnelle" at bounding box center [440, 103] width 153 height 22
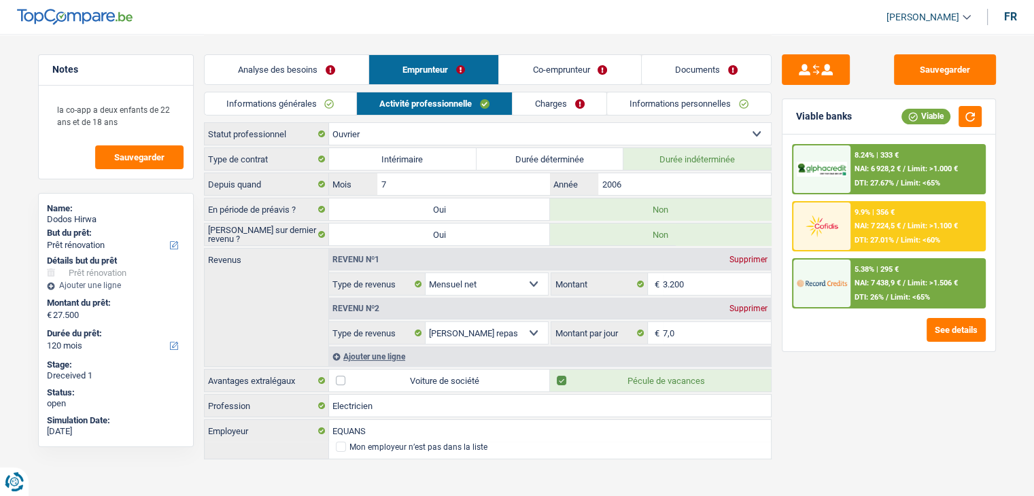
click at [547, 65] on link "Co-emprunteur" at bounding box center [569, 69] width 141 height 29
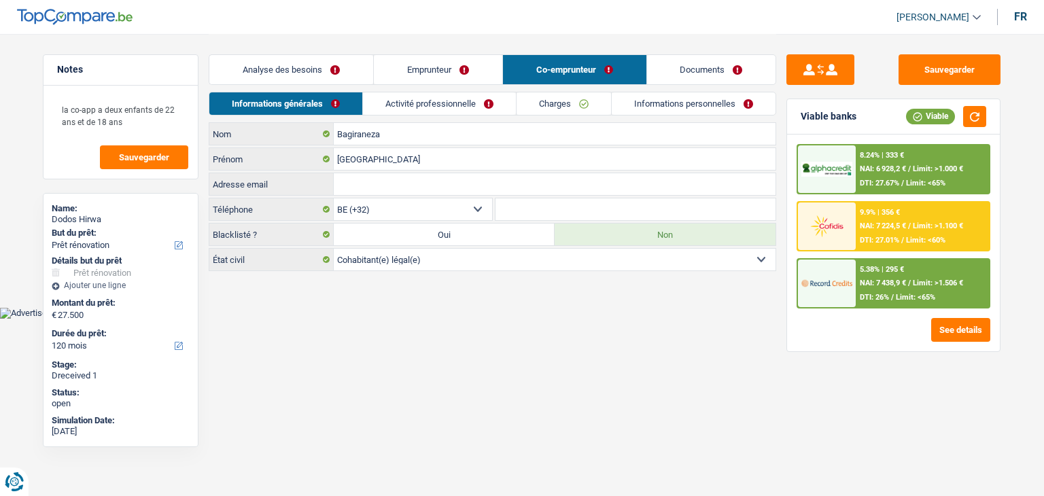
click at [398, 107] on link "Activité professionnelle" at bounding box center [439, 103] width 153 height 22
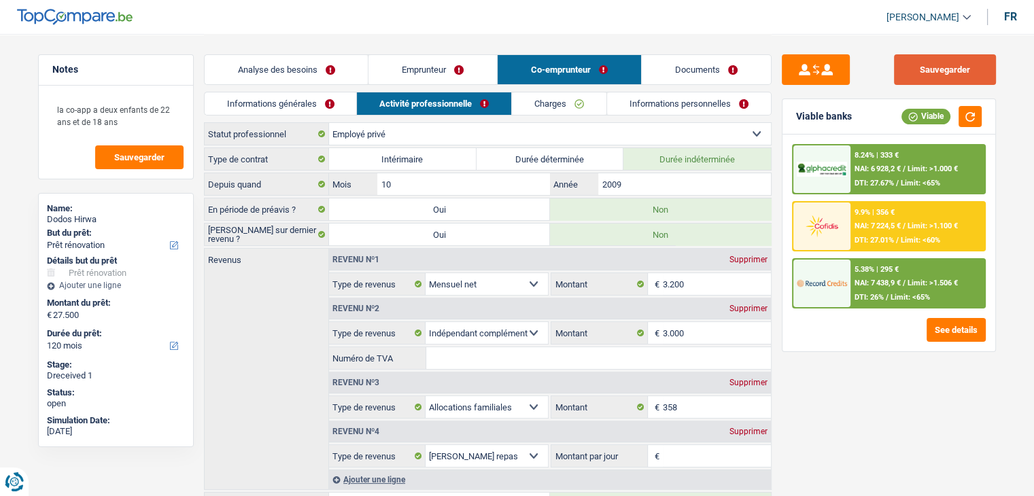
click at [922, 63] on button "Sauvegarder" at bounding box center [945, 69] width 102 height 31
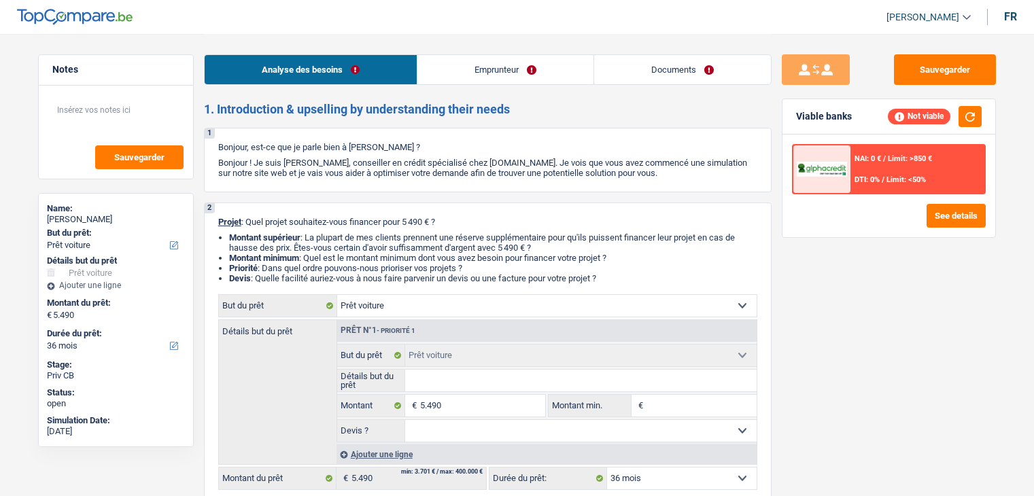
select select "car"
select select "36"
select select "car"
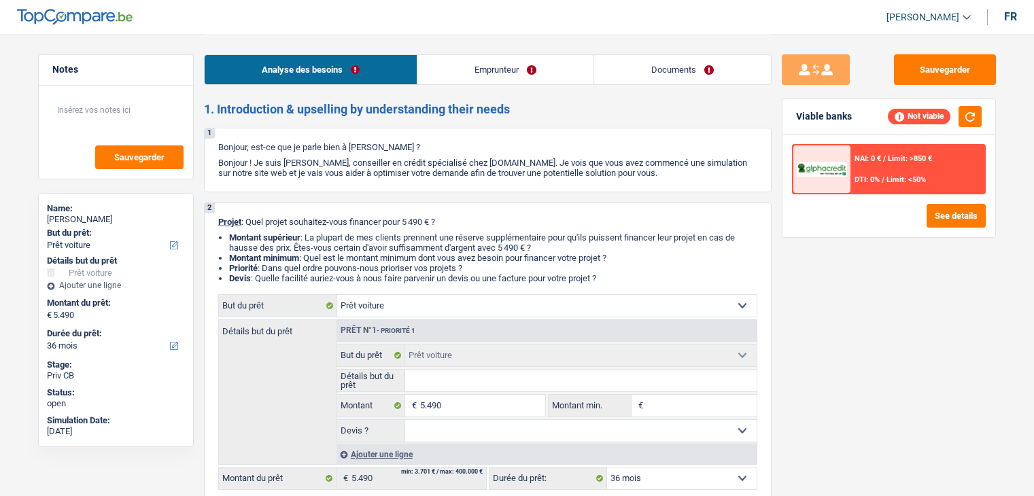
select select "36"
select select "car"
select select "36"
click at [464, 73] on link "Emprunteur" at bounding box center [506, 69] width 176 height 29
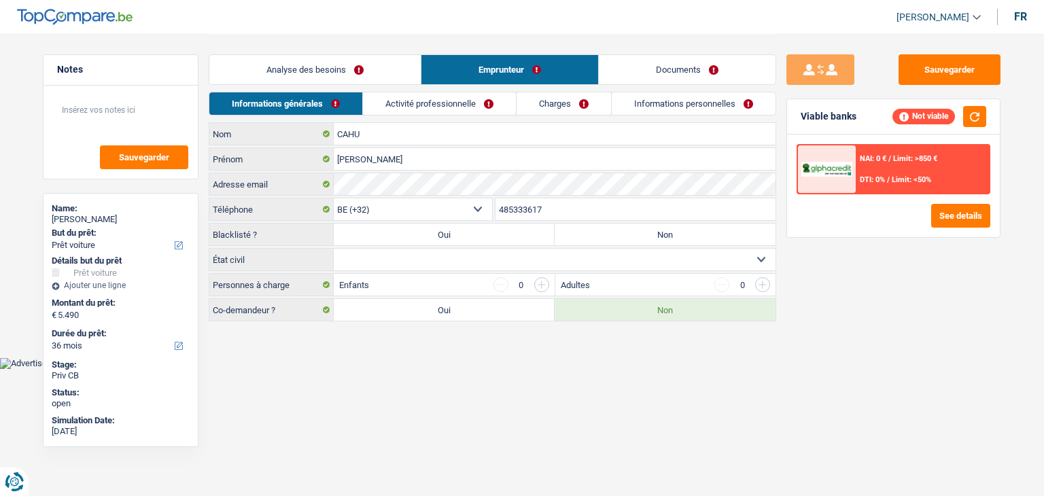
click at [460, 97] on link "Activité professionnelle" at bounding box center [439, 103] width 153 height 22
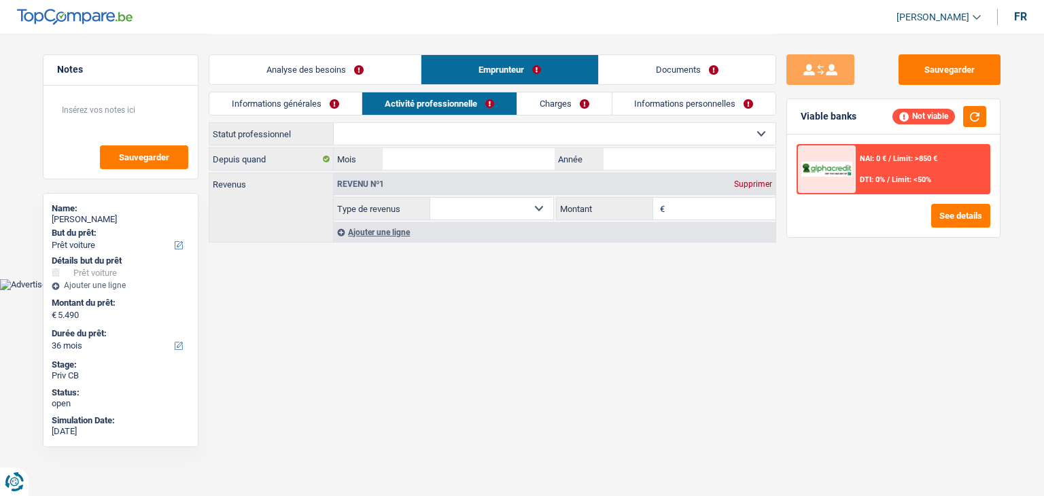
click at [573, 101] on link "Charges" at bounding box center [564, 103] width 95 height 22
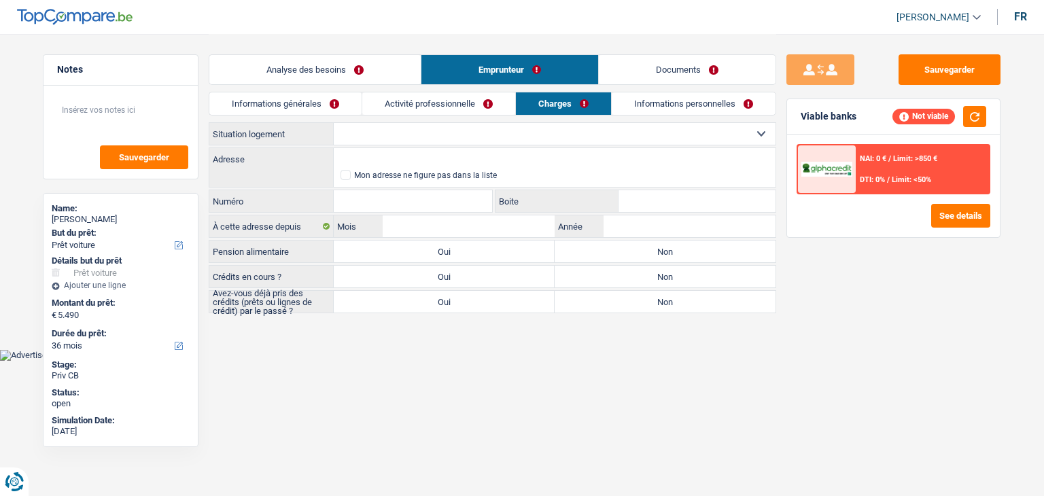
click at [635, 112] on link "Informations personnelles" at bounding box center [694, 103] width 164 height 22
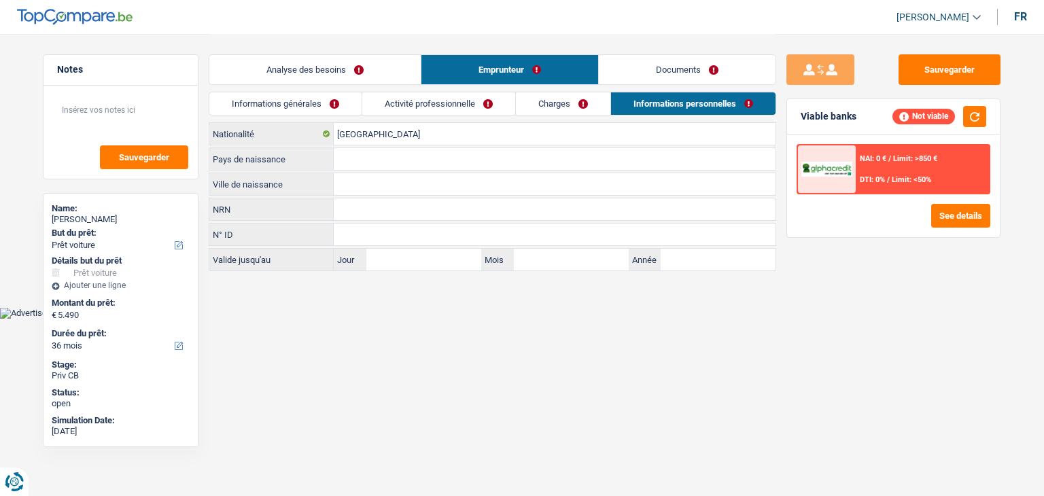
click at [636, 61] on link "Documents" at bounding box center [687, 69] width 177 height 29
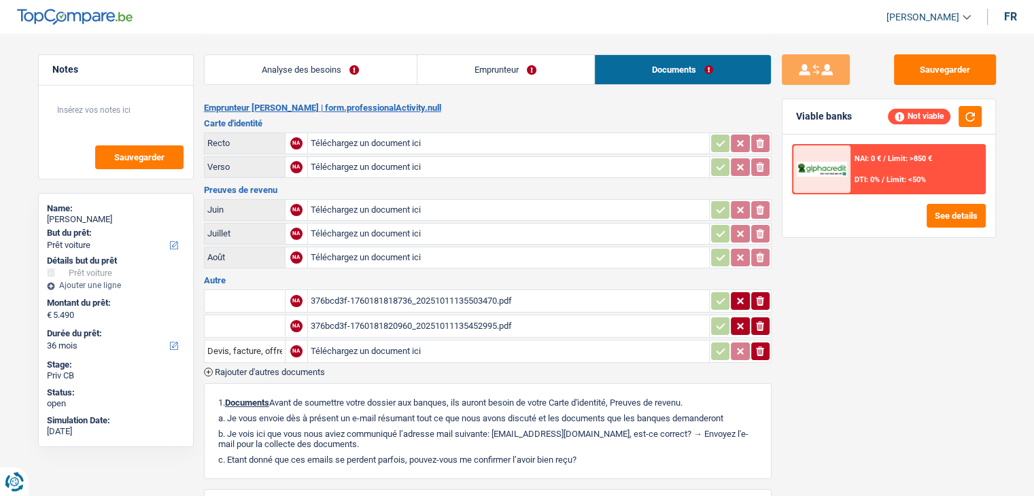
click at [490, 291] on div "376bcd3f-1760181818736_20251011135503470.pdf" at bounding box center [509, 301] width 396 height 20
click at [928, 62] on button "Sauvegarder" at bounding box center [945, 69] width 102 height 31
